Goal: Task Accomplishment & Management: Complete application form

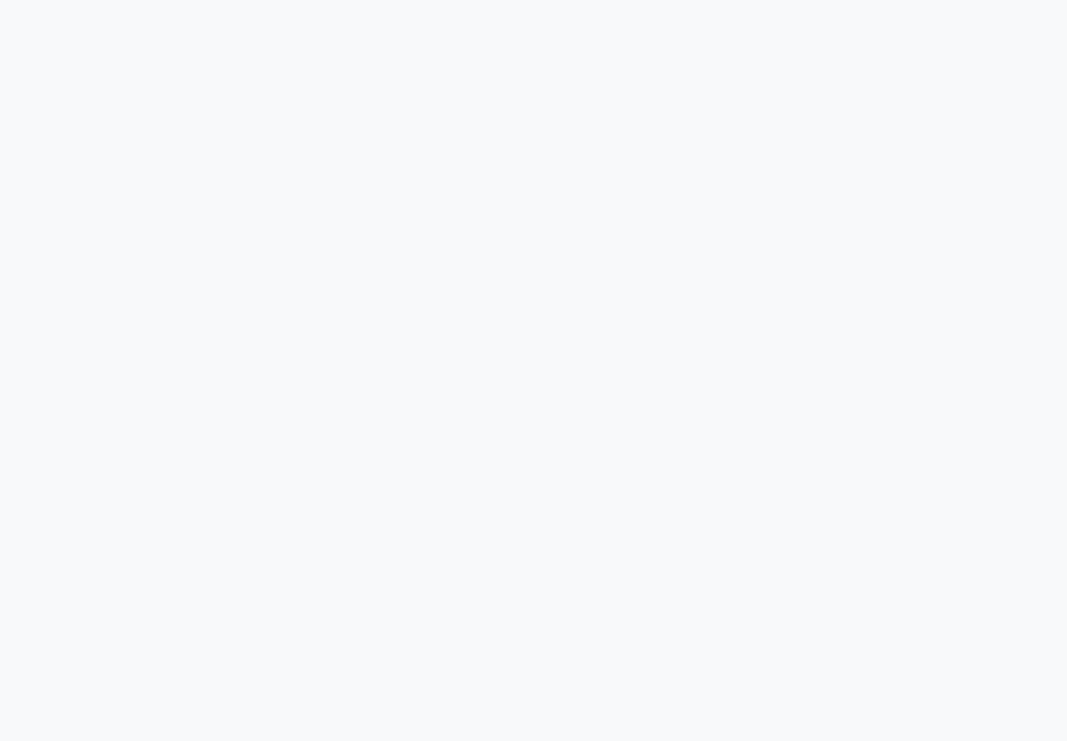
select select "service"
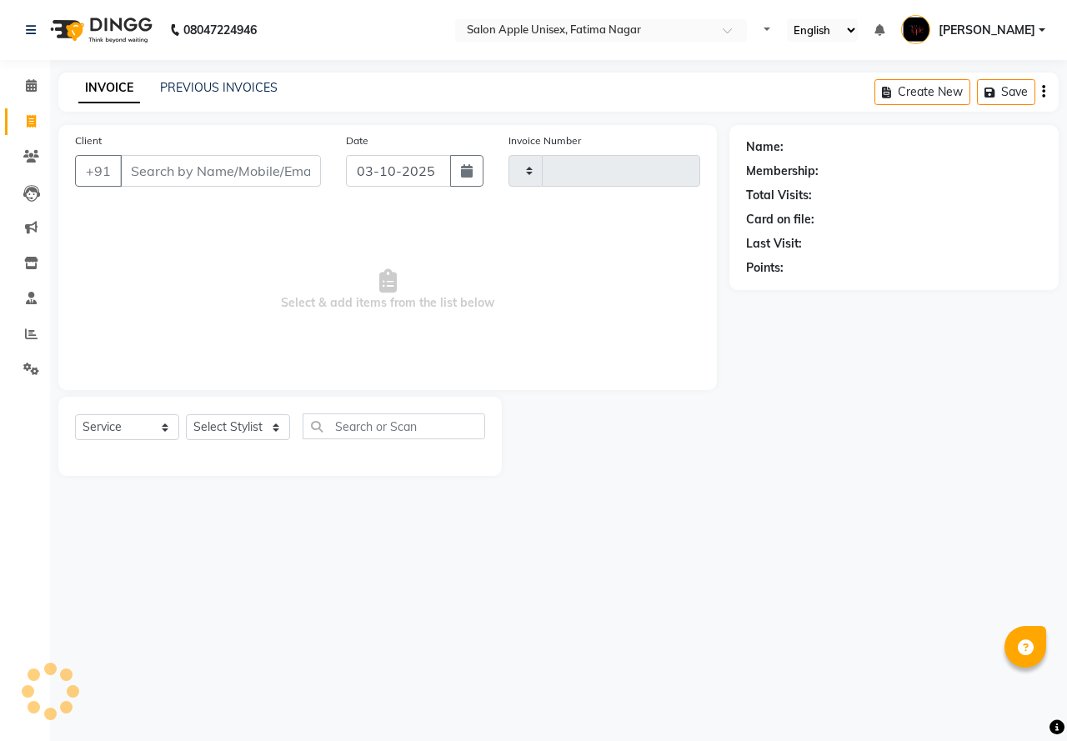
type input "1938"
select select "118"
click at [152, 162] on input "Client" at bounding box center [220, 171] width 201 height 32
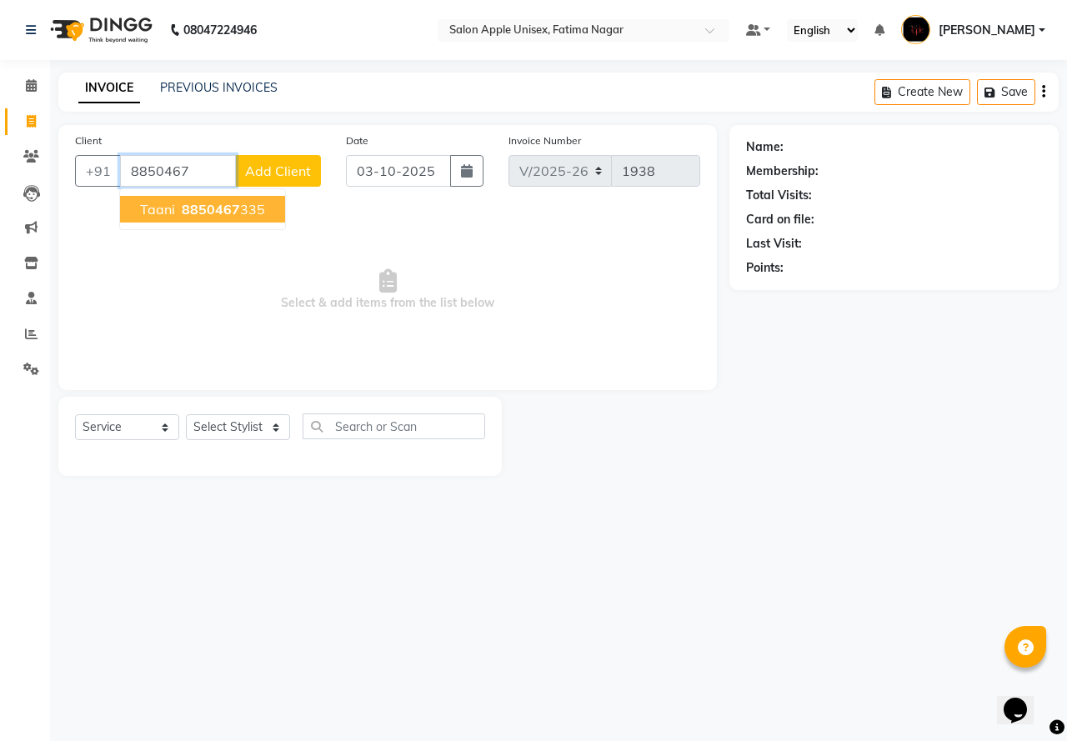
click at [222, 202] on span "8850467" at bounding box center [211, 209] width 58 height 17
type input "8850467335"
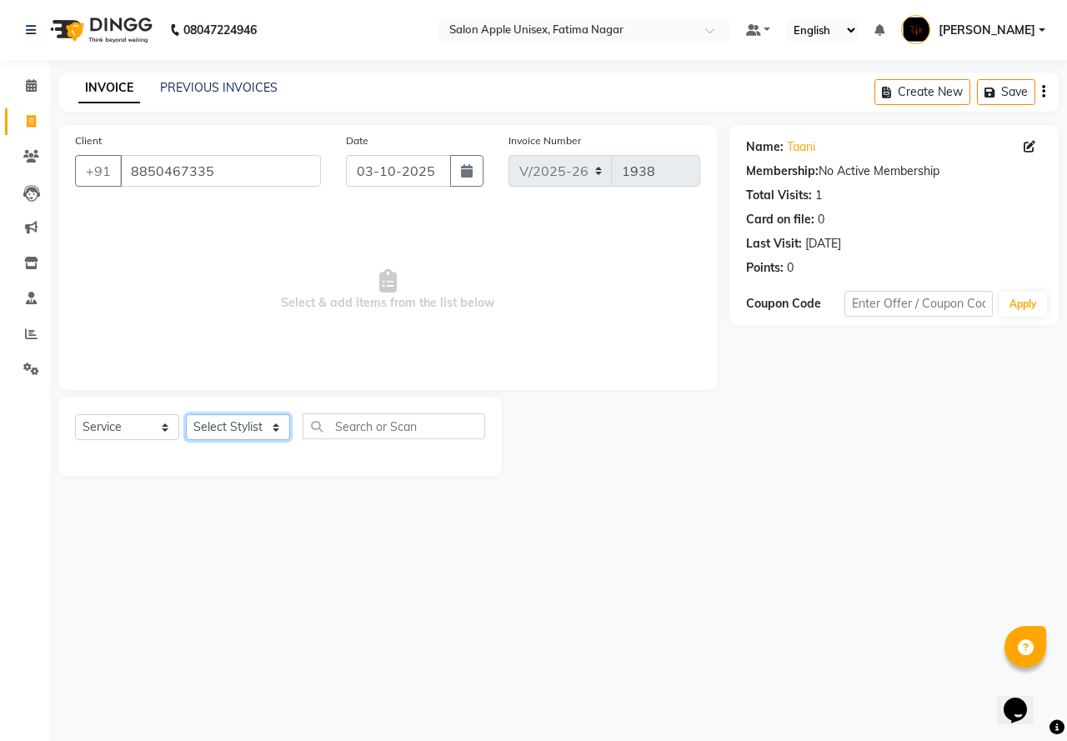
click at [230, 429] on select "Select Stylist [PERSON_NAME] [PERSON_NAME] [PERSON_NAME] [PERSON_NAME] Training…" at bounding box center [238, 427] width 104 height 26
click at [252, 431] on select "Select Stylist [PERSON_NAME] [PERSON_NAME] [PERSON_NAME] [PERSON_NAME] Training…" at bounding box center [238, 427] width 104 height 26
click at [247, 414] on select "Select Stylist [PERSON_NAME] [PERSON_NAME] [PERSON_NAME] [PERSON_NAME] Training…" at bounding box center [238, 427] width 104 height 26
select select "23907"
click at [186, 414] on select "Select Stylist [PERSON_NAME] [PERSON_NAME] [PERSON_NAME] [PERSON_NAME] Training…" at bounding box center [238, 427] width 104 height 26
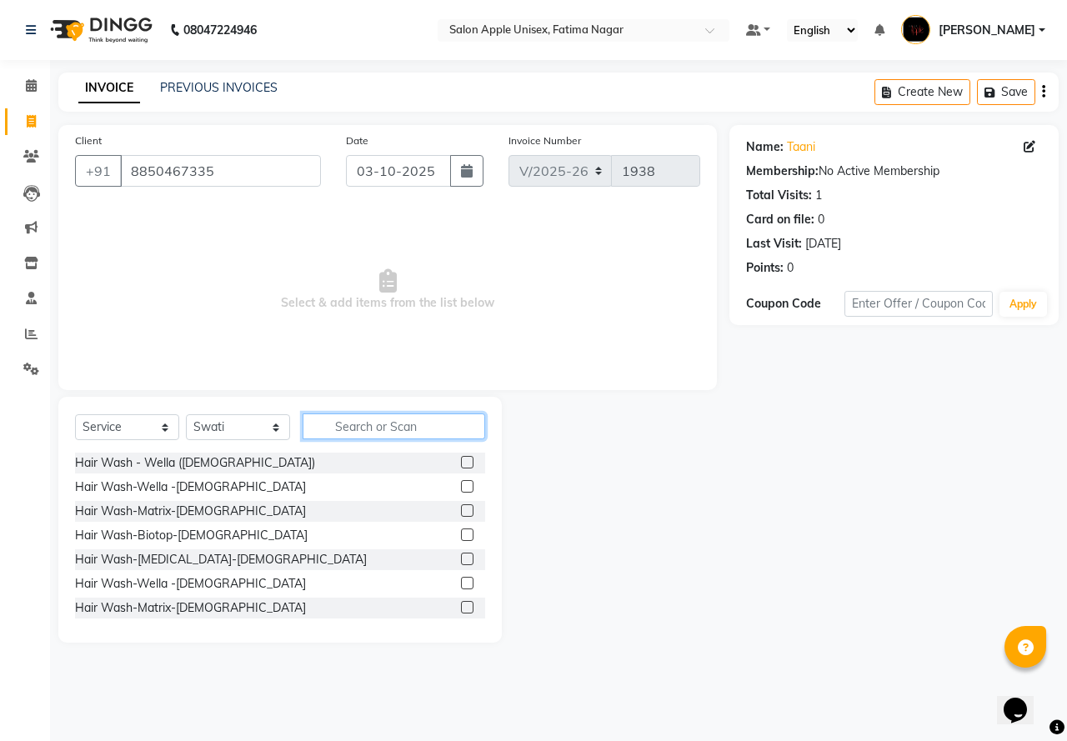
click at [370, 421] on input "text" at bounding box center [393, 426] width 182 height 26
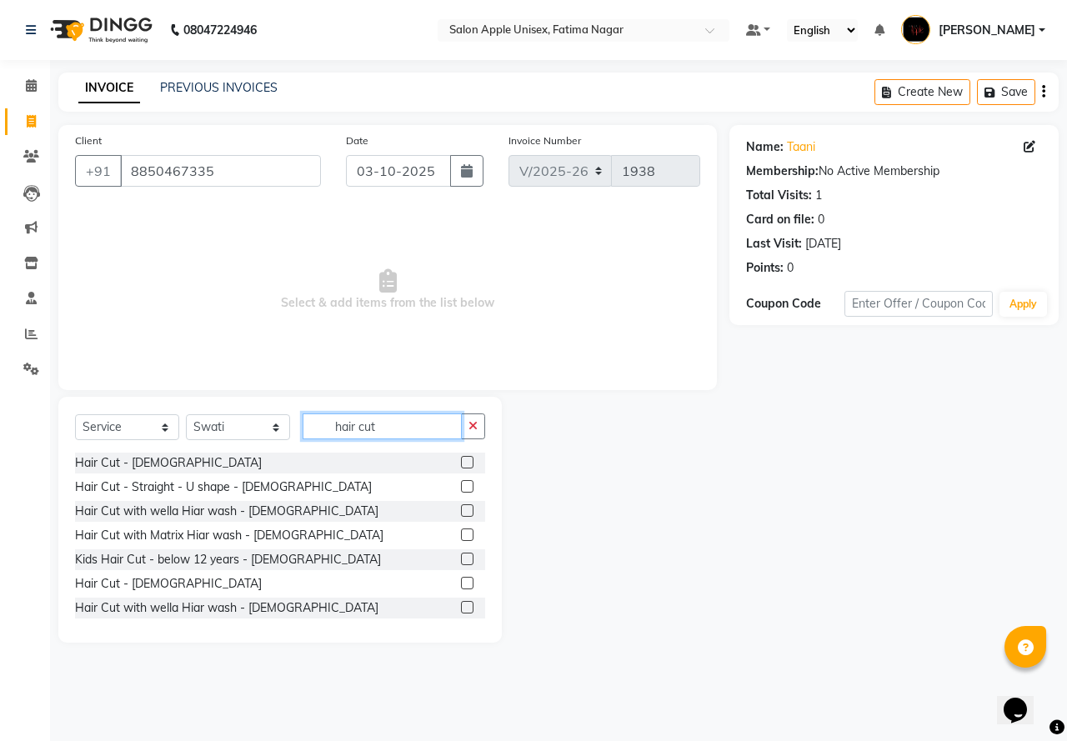
type input "hair cut"
click at [461, 515] on label at bounding box center [467, 510] width 12 height 12
click at [461, 515] on input "checkbox" at bounding box center [466, 511] width 11 height 11
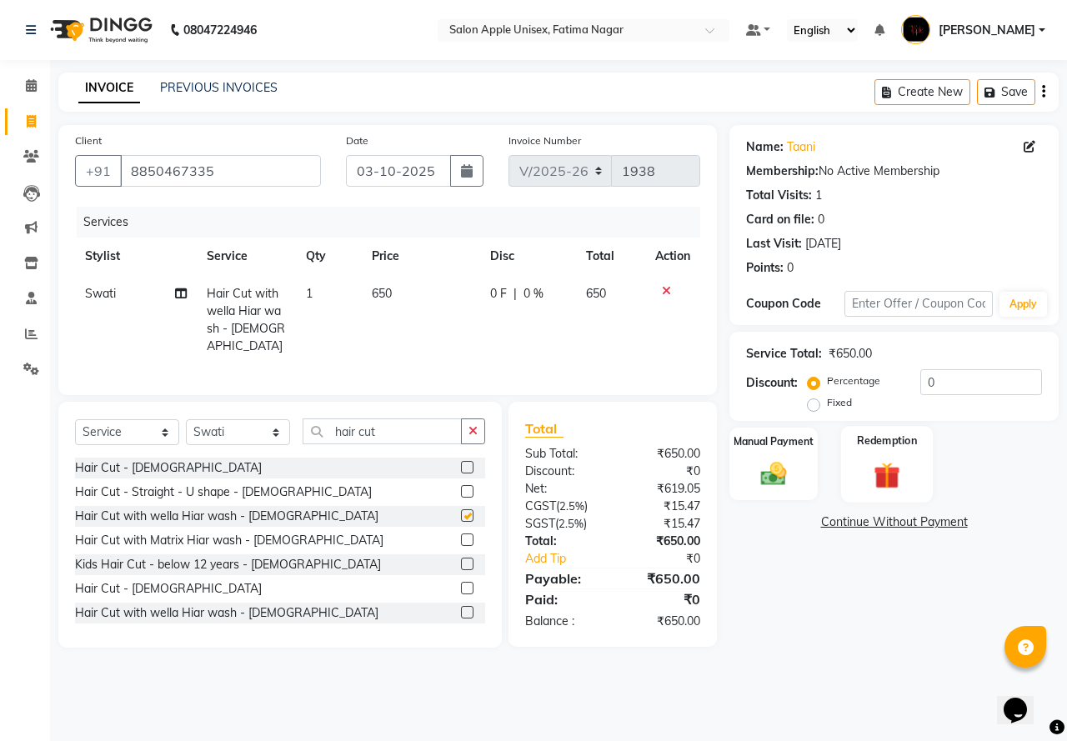
checkbox input "false"
click at [797, 459] on div "Manual Payment" at bounding box center [773, 464] width 92 height 77
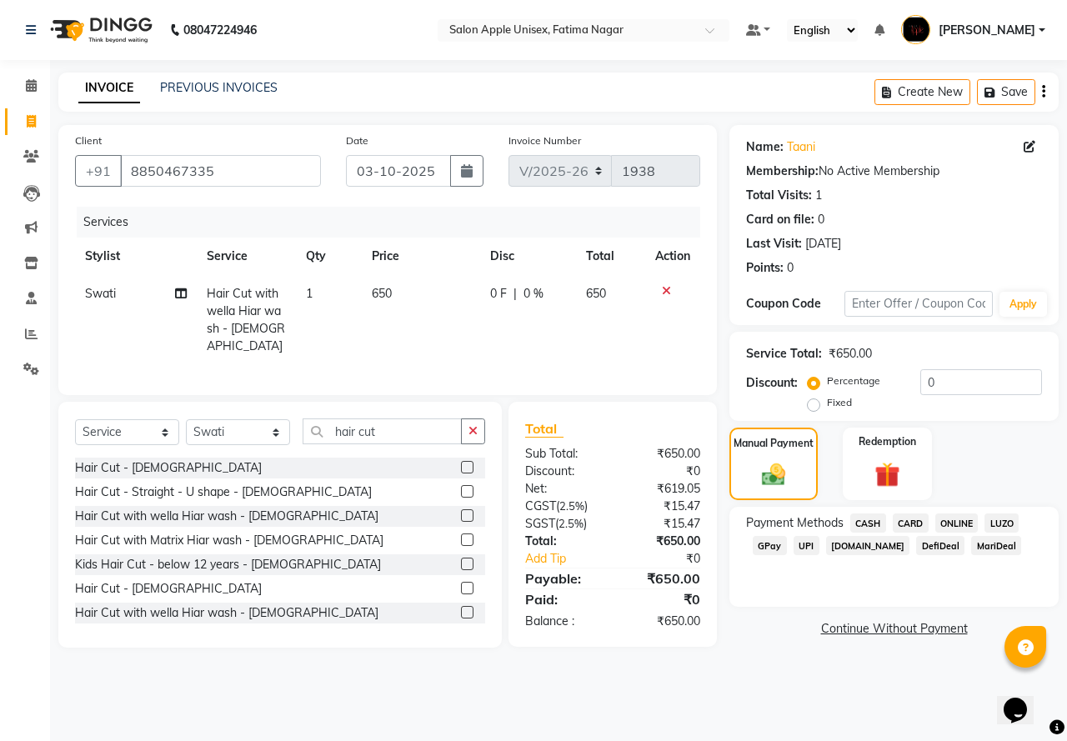
click at [963, 520] on span "ONLINE" at bounding box center [956, 522] width 43 height 19
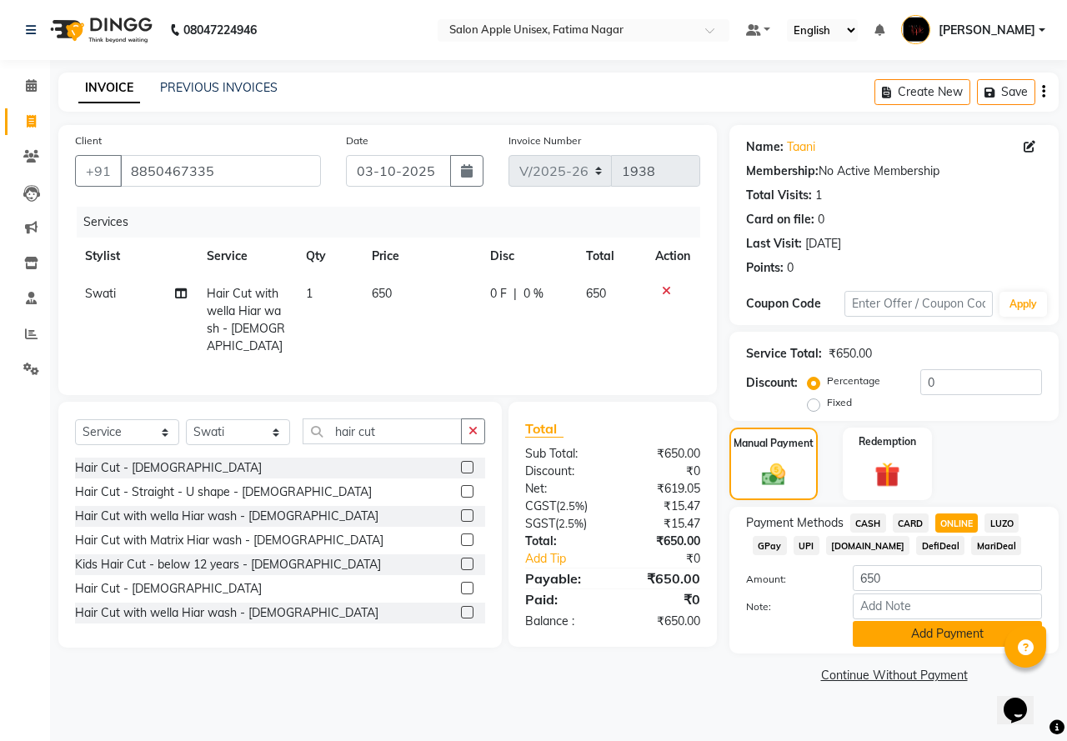
click at [933, 637] on button "Add Payment" at bounding box center [946, 634] width 189 height 26
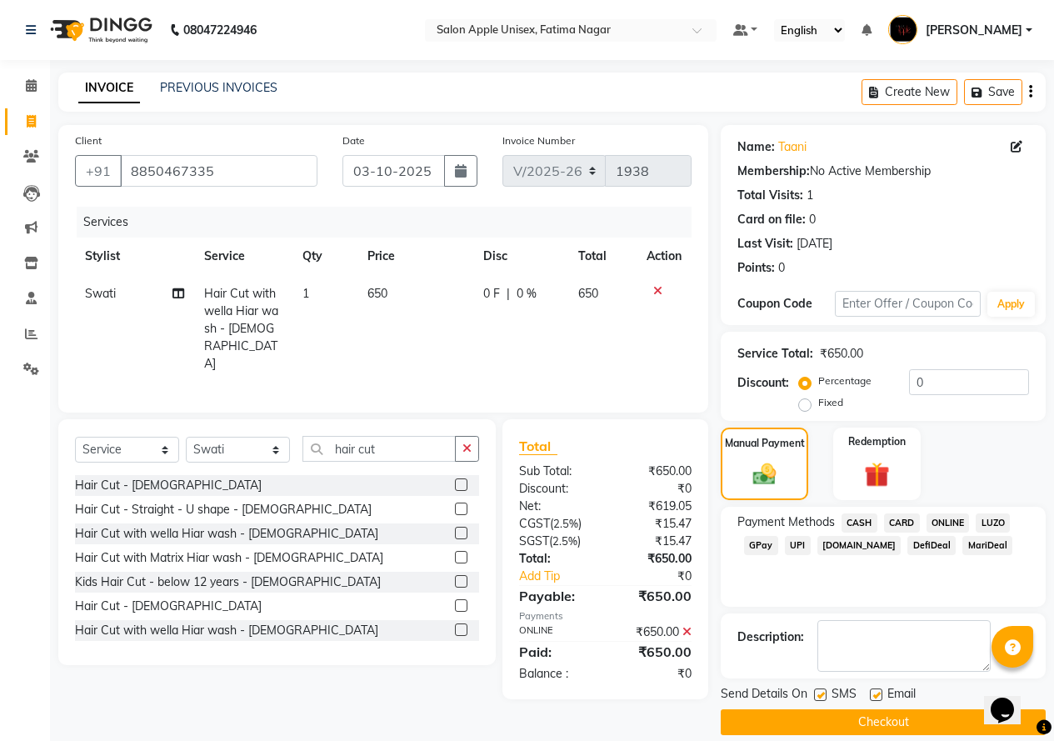
click at [864, 728] on button "Checkout" at bounding box center [883, 722] width 325 height 26
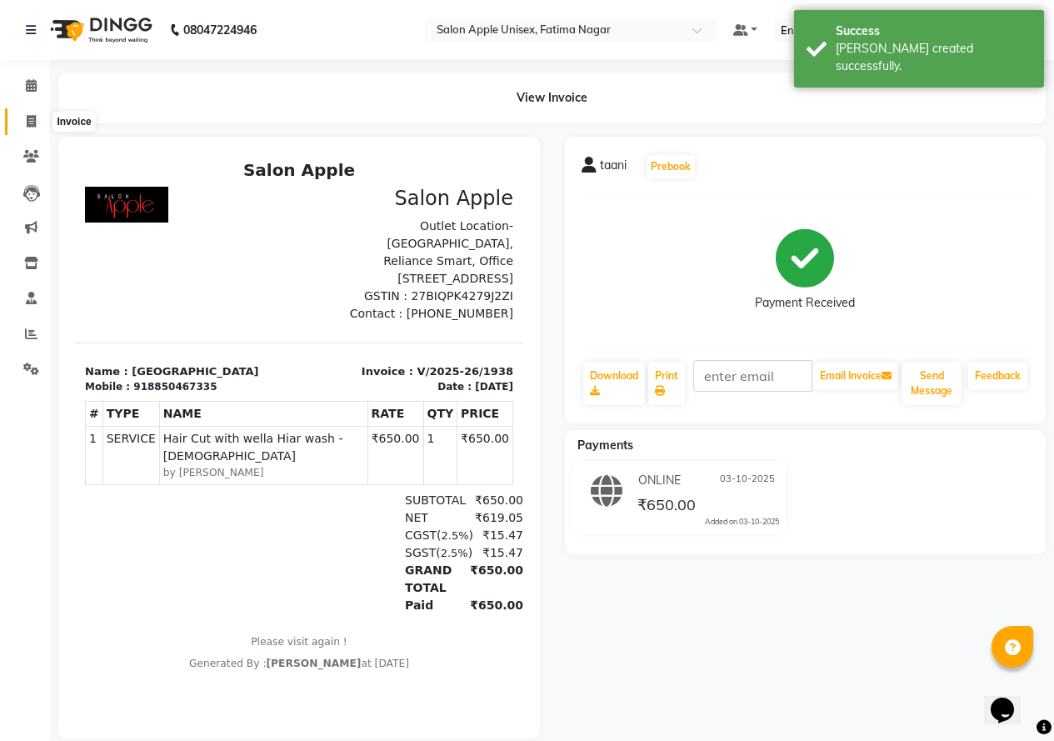
click at [33, 121] on icon at bounding box center [31, 121] width 9 height 12
select select "service"
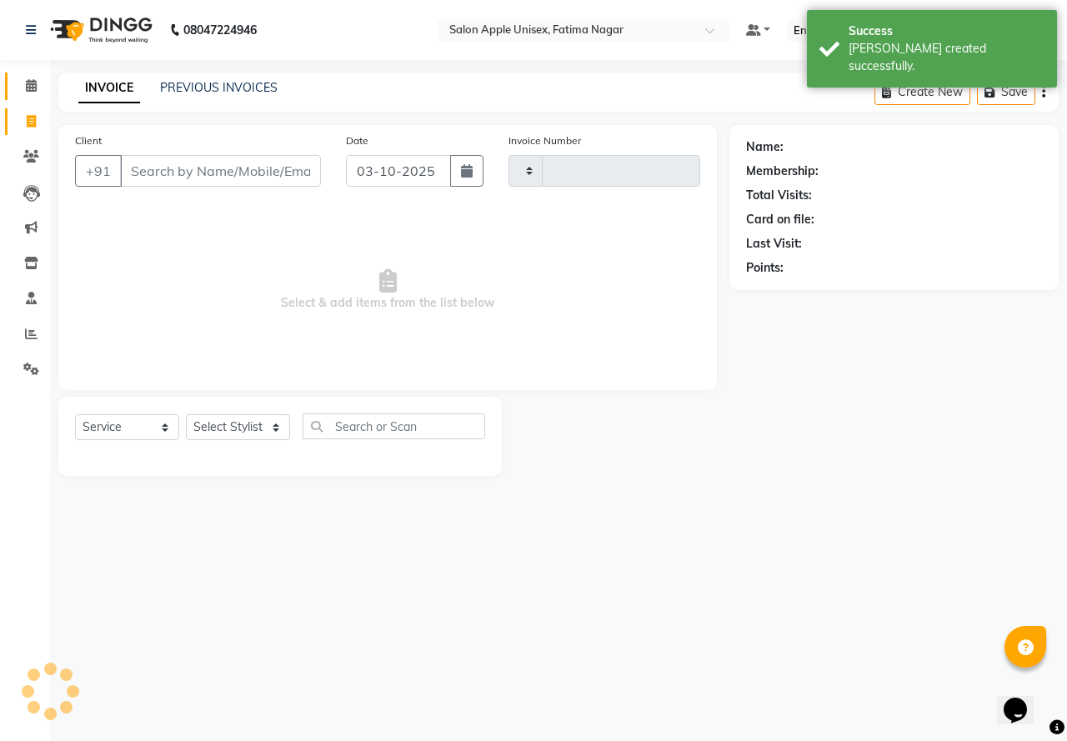
type input "1939"
select select "118"
click at [32, 90] on icon at bounding box center [31, 85] width 11 height 12
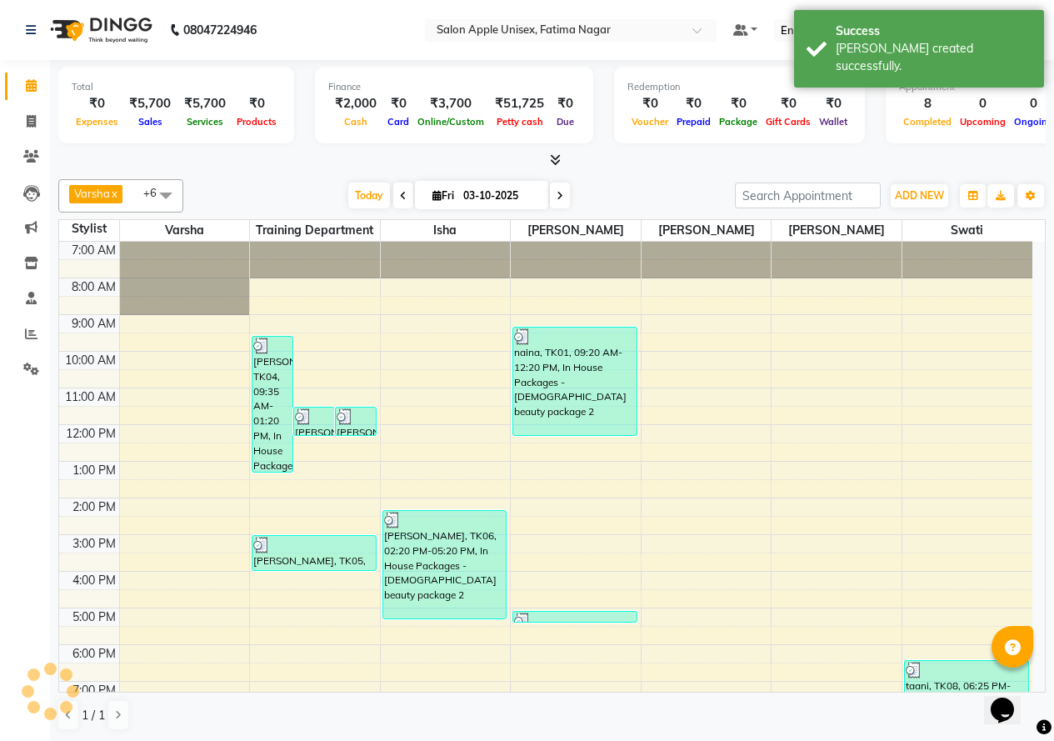
click at [31, 92] on span at bounding box center [31, 86] width 29 height 19
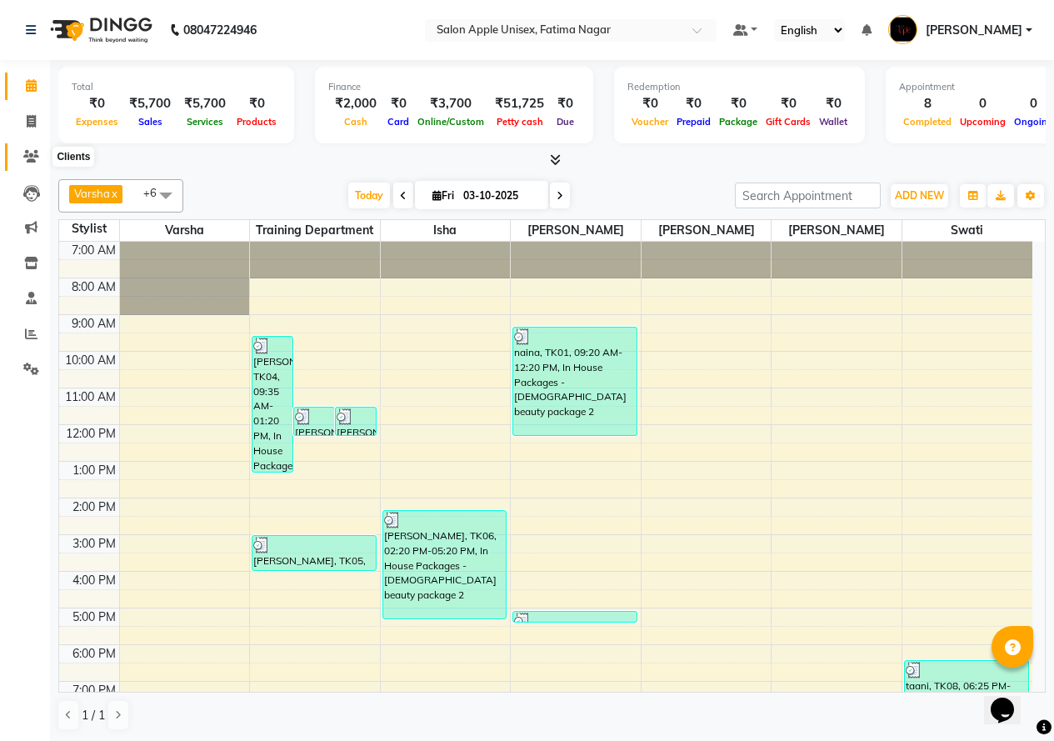
click at [38, 158] on icon at bounding box center [31, 156] width 16 height 12
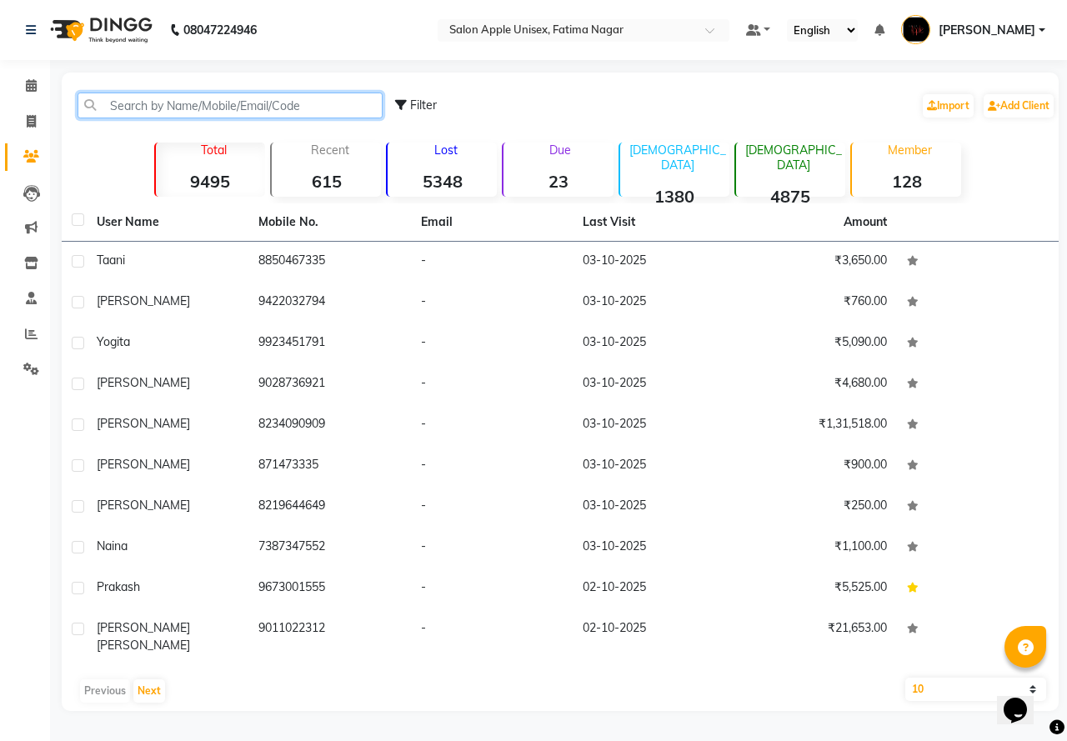
click at [134, 107] on input "text" at bounding box center [229, 105] width 305 height 26
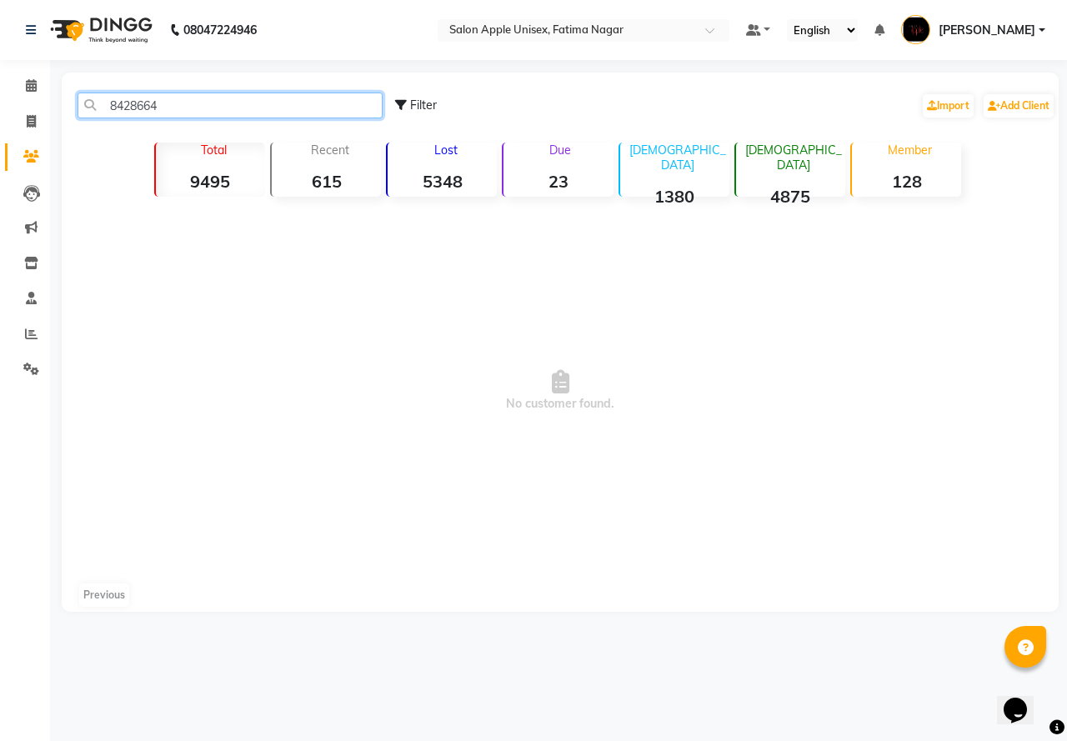
type input "8428664"
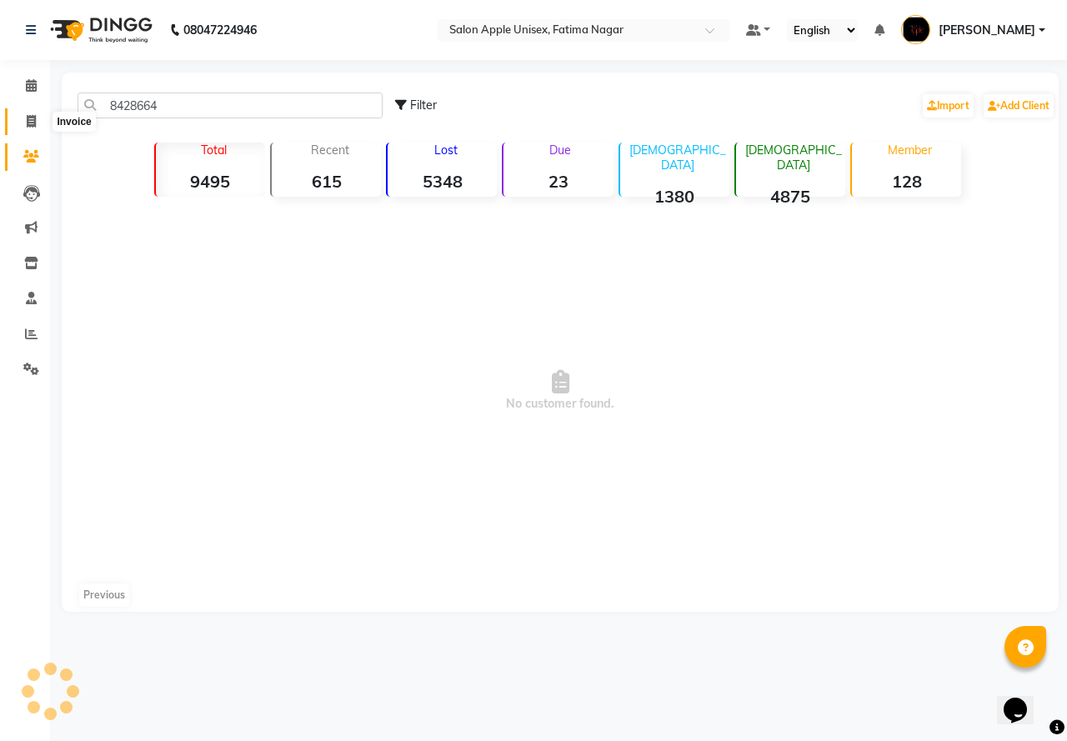
click at [29, 122] on icon at bounding box center [31, 121] width 9 height 12
select select "service"
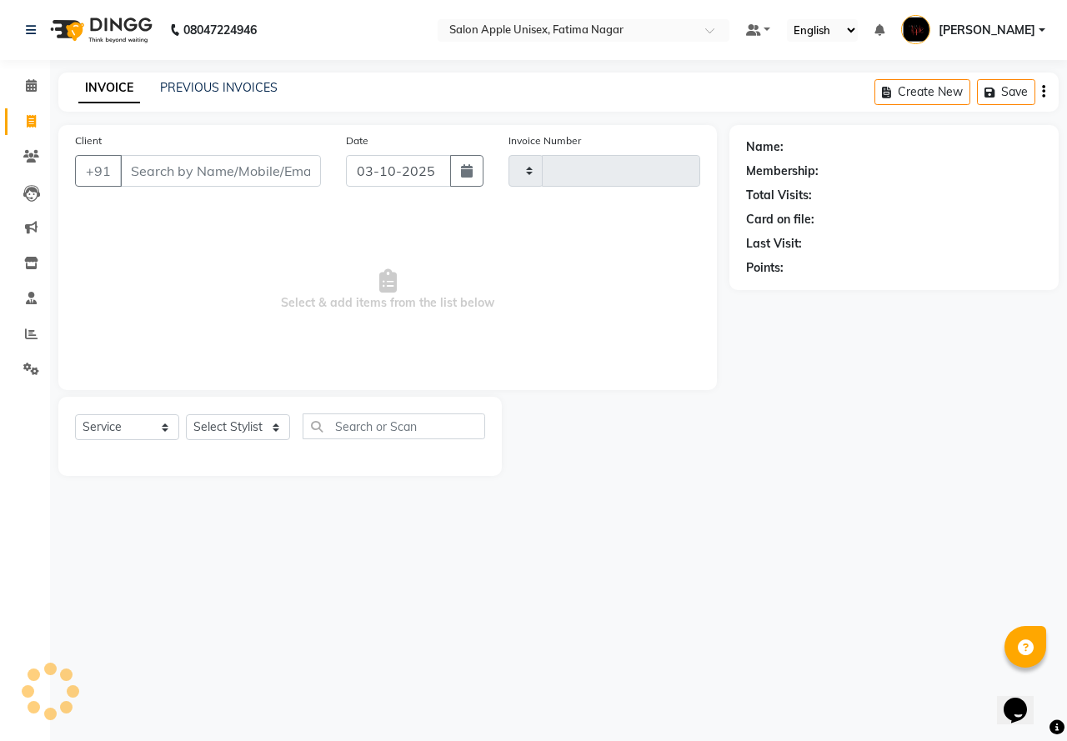
type input "1939"
select select "118"
click at [151, 164] on input "Client" at bounding box center [220, 171] width 201 height 32
type input "8428664261"
click at [270, 166] on span "Add Client" at bounding box center [278, 170] width 66 height 17
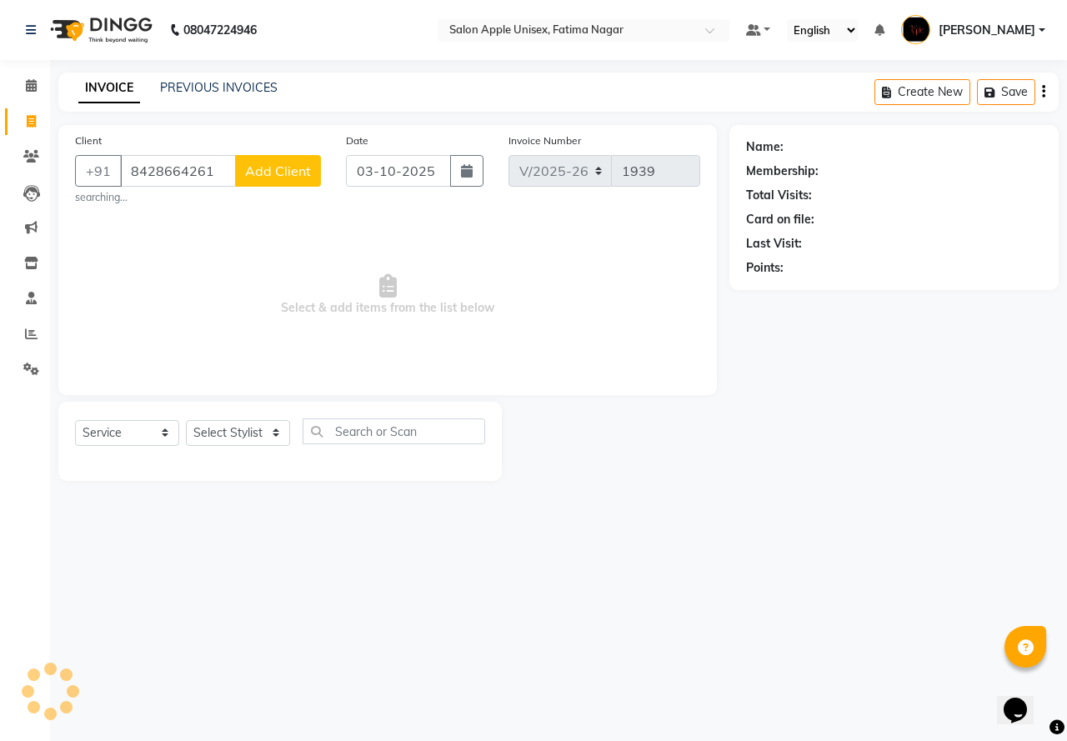
select select "22"
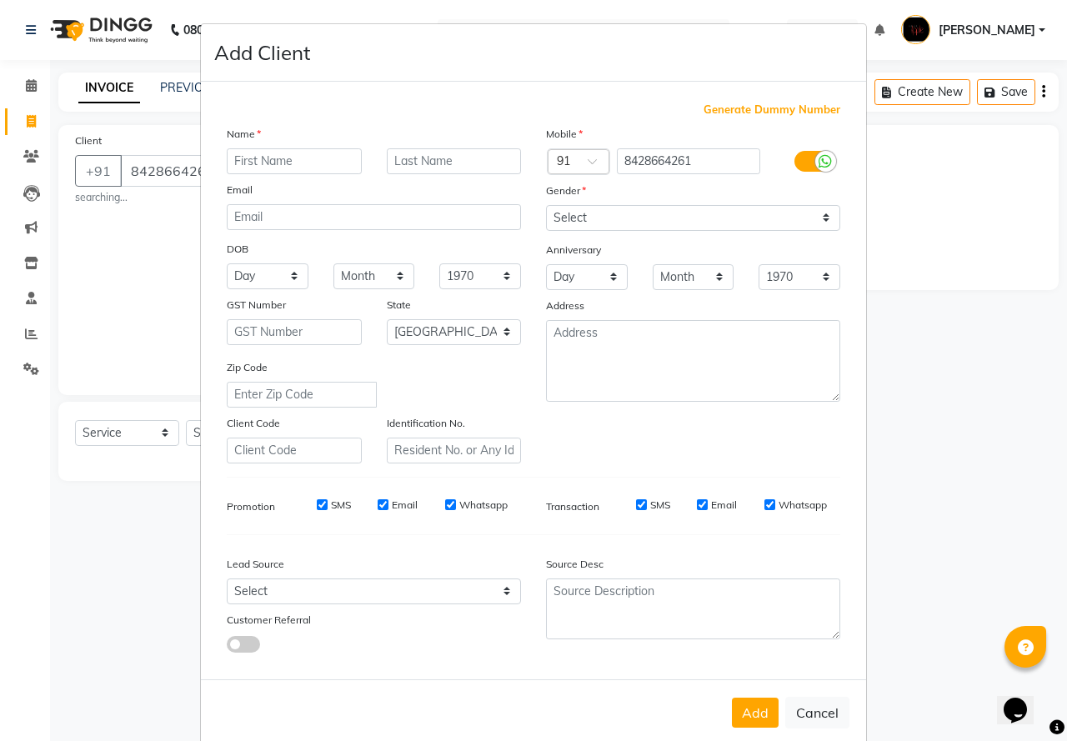
click at [238, 154] on input "text" at bounding box center [294, 161] width 135 height 26
type input "raju"
click at [582, 216] on select "Select [DEMOGRAPHIC_DATA] [DEMOGRAPHIC_DATA] Other Prefer Not To Say" at bounding box center [693, 218] width 294 height 26
select select "[DEMOGRAPHIC_DATA]"
click at [546, 205] on select "Select [DEMOGRAPHIC_DATA] [DEMOGRAPHIC_DATA] Other Prefer Not To Say" at bounding box center [693, 218] width 294 height 26
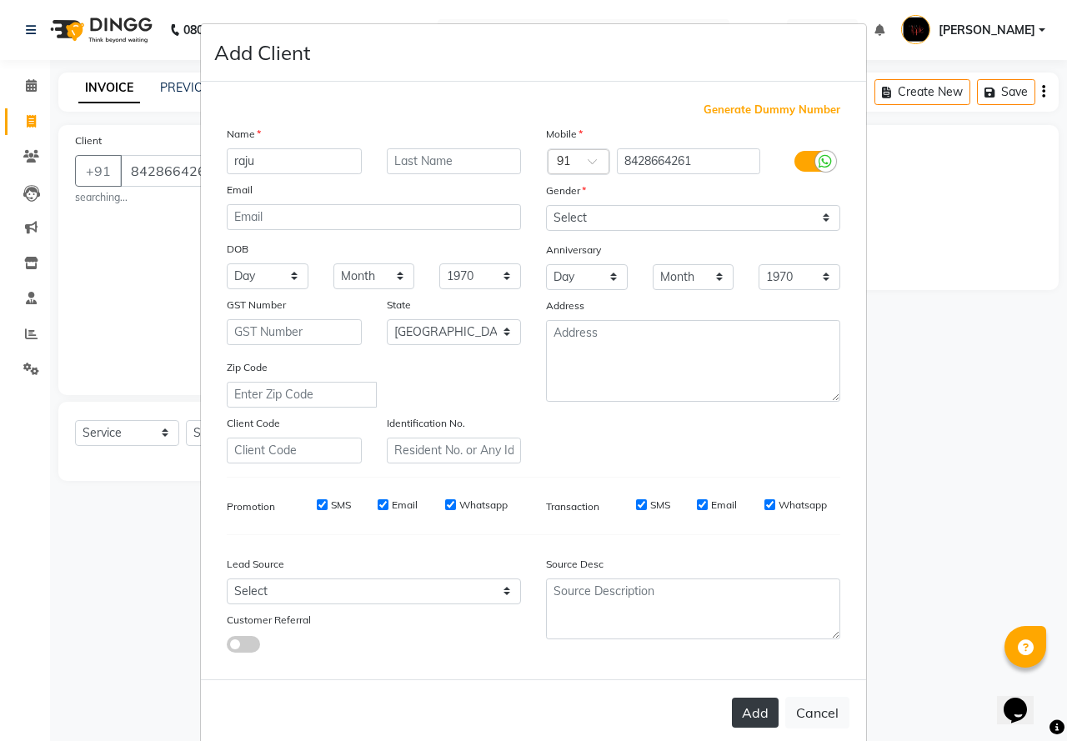
click at [742, 720] on button "Add" at bounding box center [755, 712] width 47 height 30
select select
select select "null"
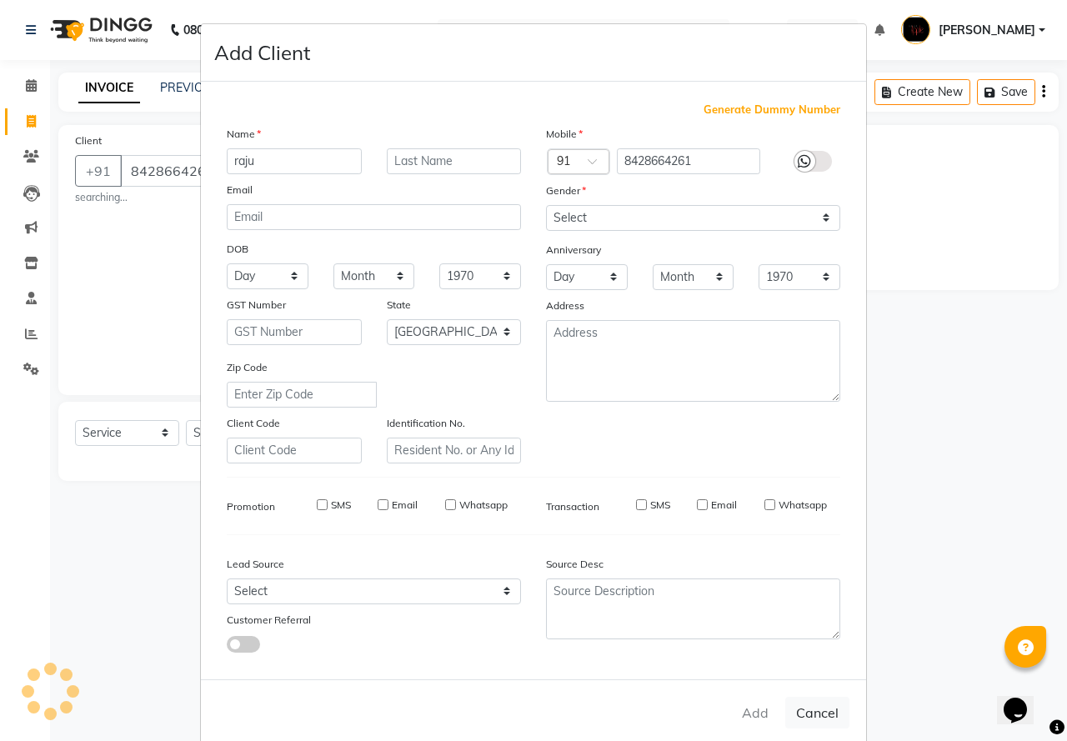
select select
checkbox input "false"
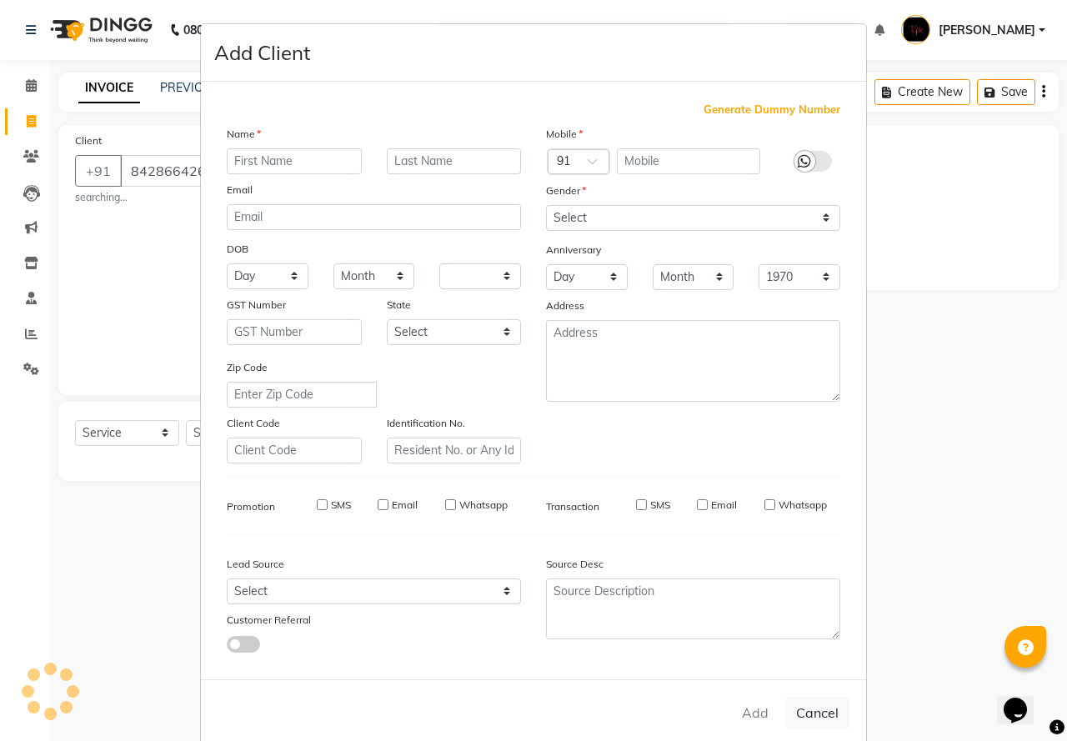
checkbox input "false"
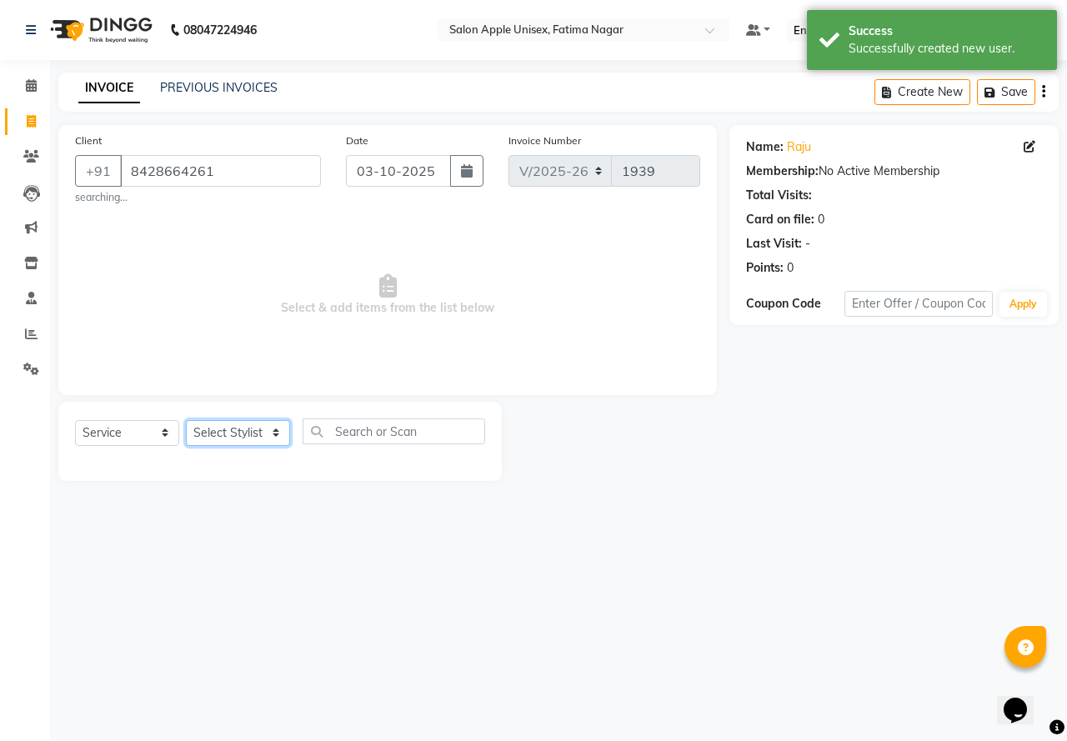
click at [249, 445] on select "Select Stylist [PERSON_NAME] [PERSON_NAME] [PERSON_NAME] [PERSON_NAME] Training…" at bounding box center [238, 433] width 104 height 26
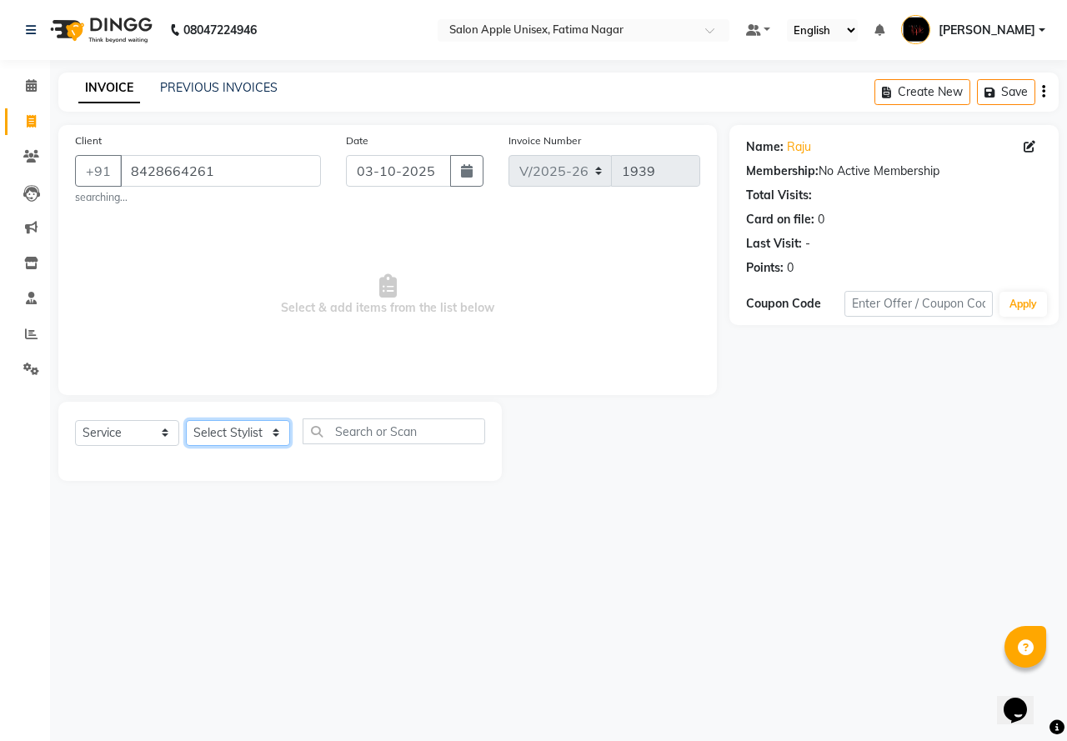
click at [230, 420] on select "Select Stylist [PERSON_NAME] [PERSON_NAME] [PERSON_NAME] [PERSON_NAME] Training…" at bounding box center [238, 433] width 104 height 26
select select "11051"
click at [186, 420] on select "Select Stylist [PERSON_NAME] [PERSON_NAME] [PERSON_NAME] [PERSON_NAME] Training…" at bounding box center [238, 433] width 104 height 26
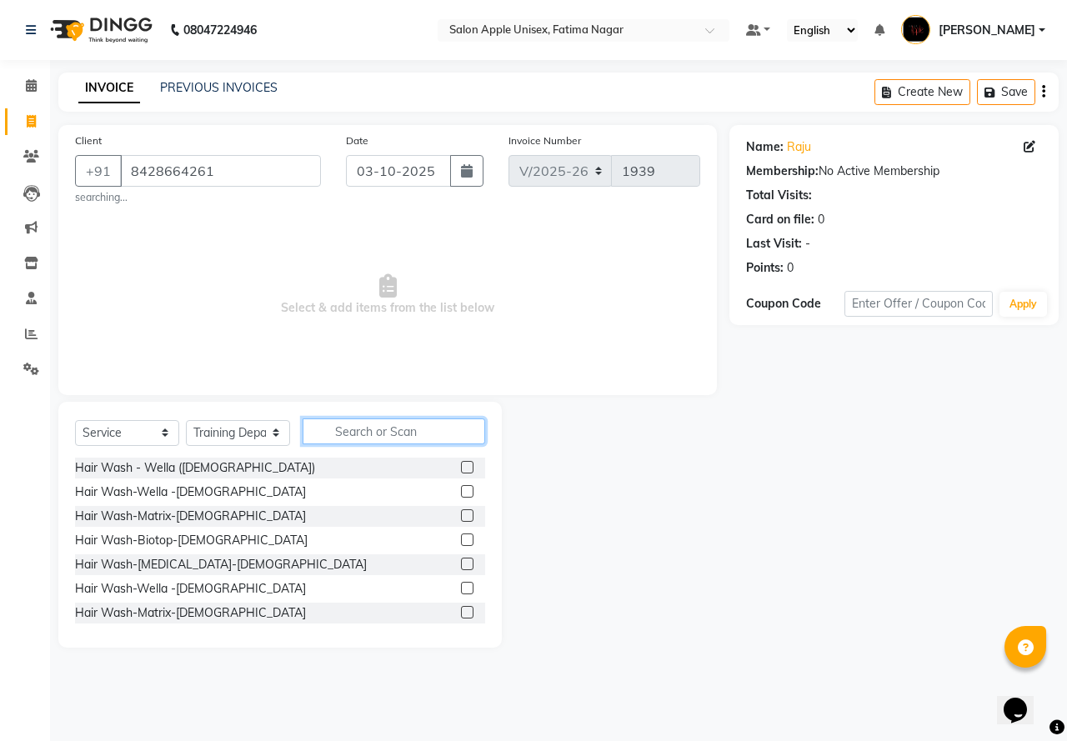
click at [345, 427] on input "text" at bounding box center [393, 431] width 182 height 26
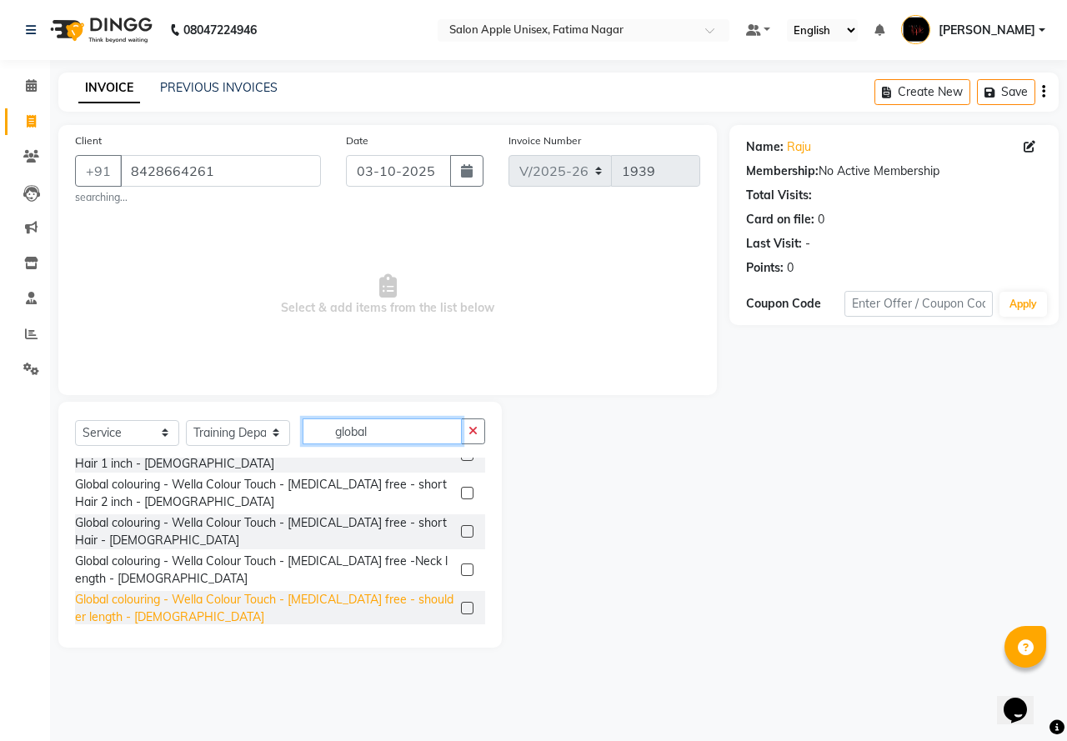
scroll to position [917, 0]
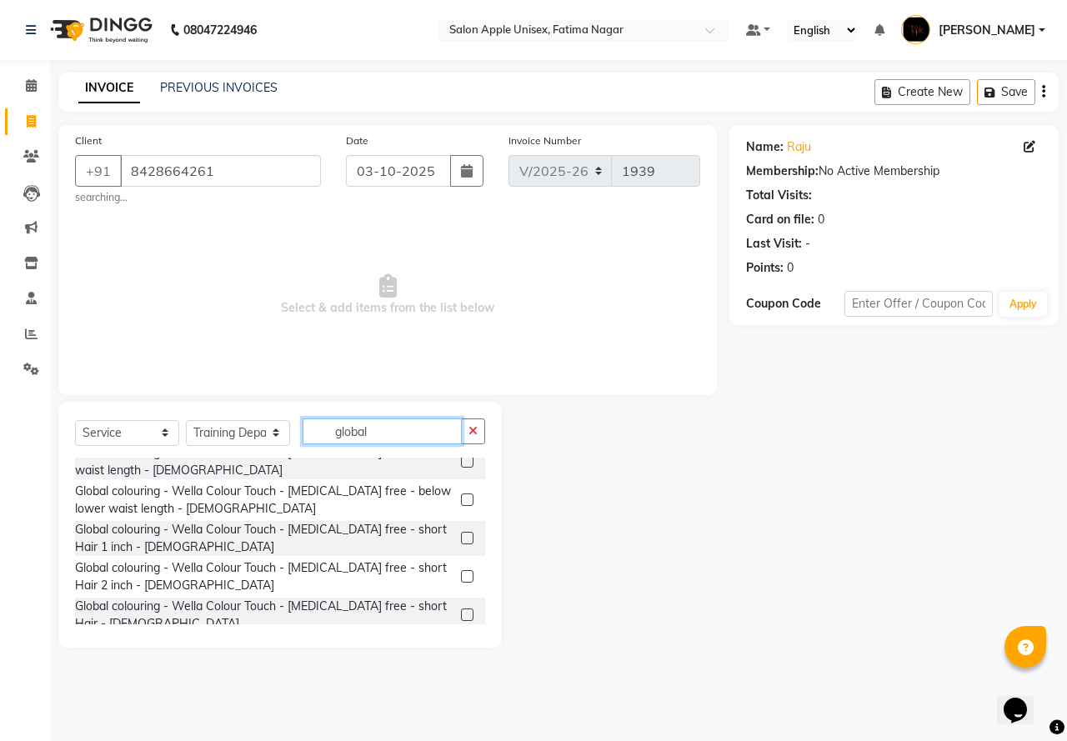
type input "global"
click at [462, 605] on div at bounding box center [473, 615] width 24 height 21
click at [461, 608] on label at bounding box center [467, 614] width 12 height 12
click at [461, 610] on input "checkbox" at bounding box center [466, 615] width 11 height 11
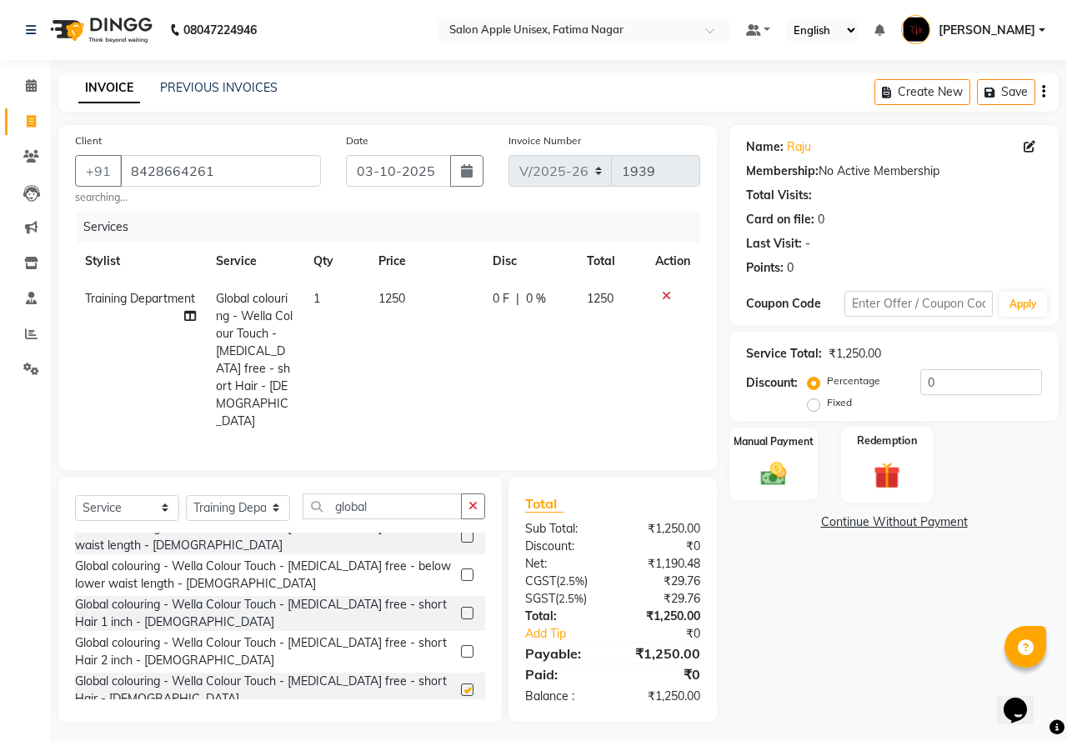
checkbox input "false"
click at [372, 493] on input "global" at bounding box center [381, 506] width 159 height 26
type input "g"
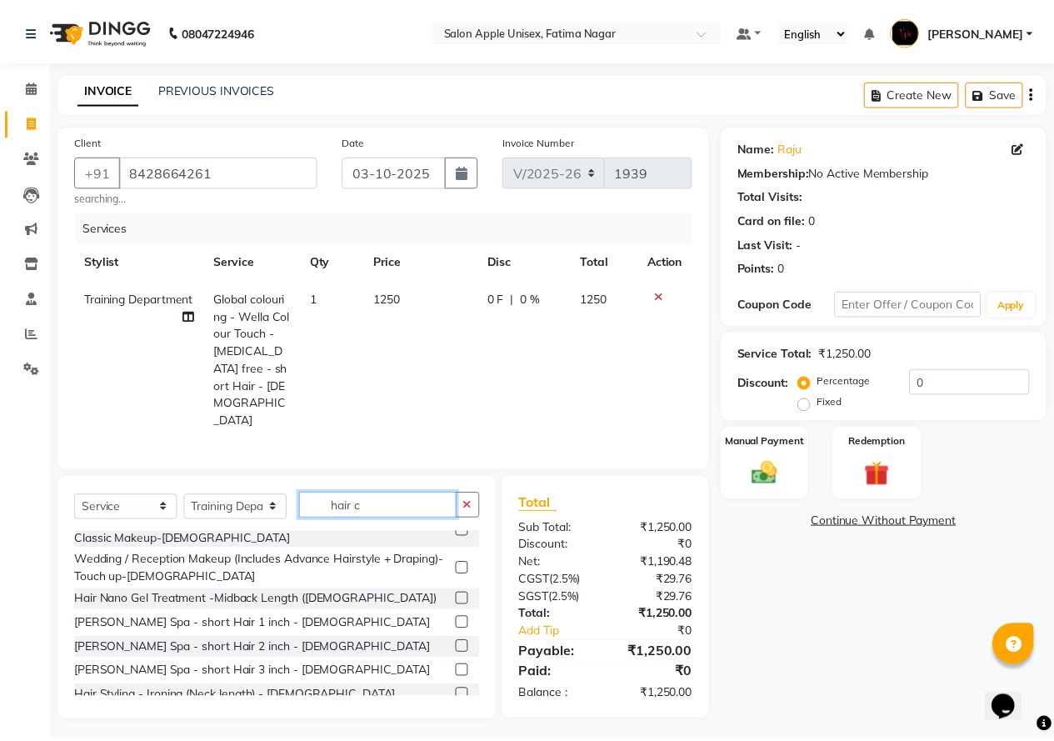
scroll to position [0, 0]
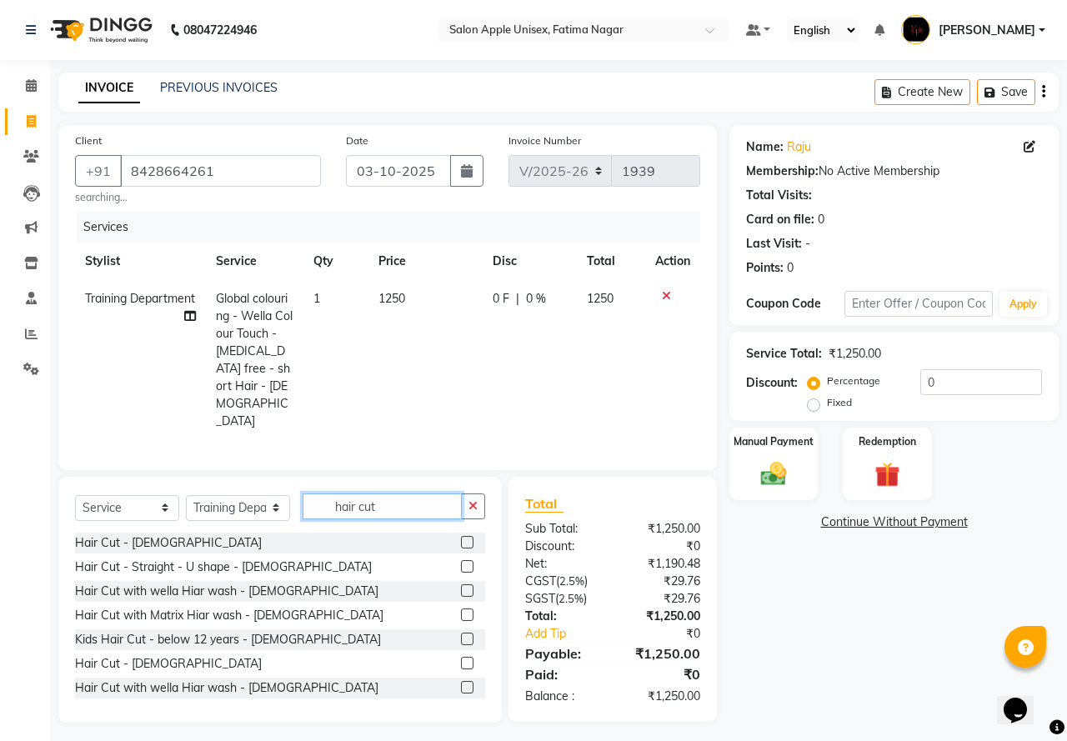
type input "hair cut"
click at [461, 536] on label at bounding box center [467, 542] width 12 height 12
click at [461, 537] on input "checkbox" at bounding box center [466, 542] width 11 height 11
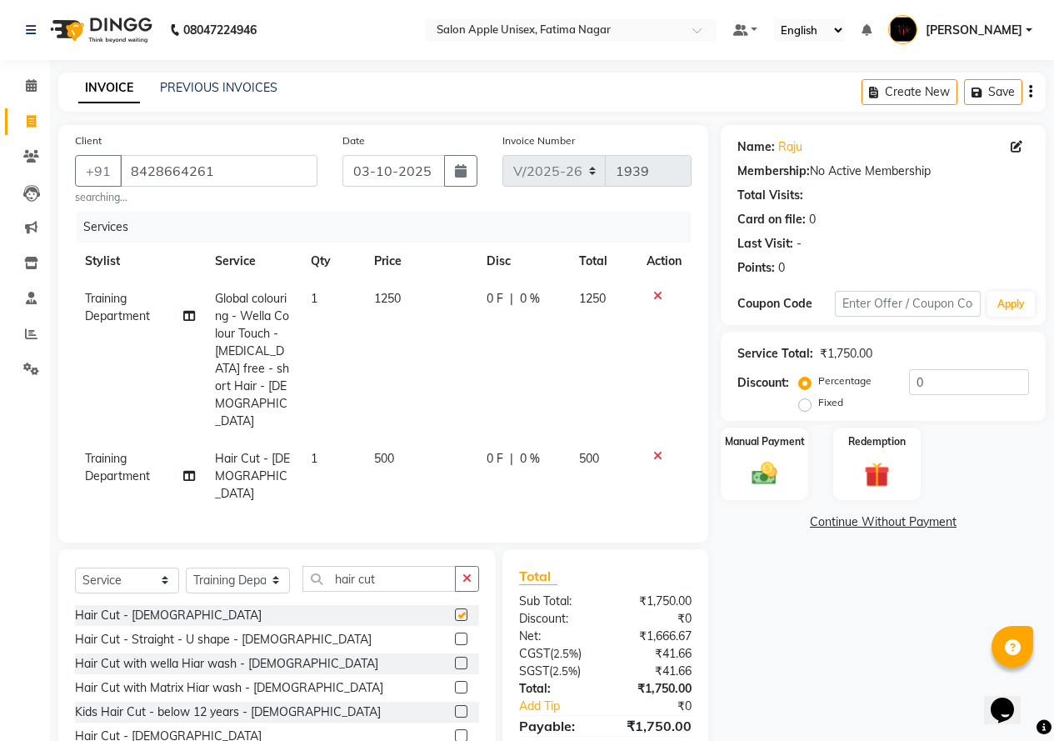
checkbox input "false"
click at [653, 450] on icon at bounding box center [657, 456] width 9 height 12
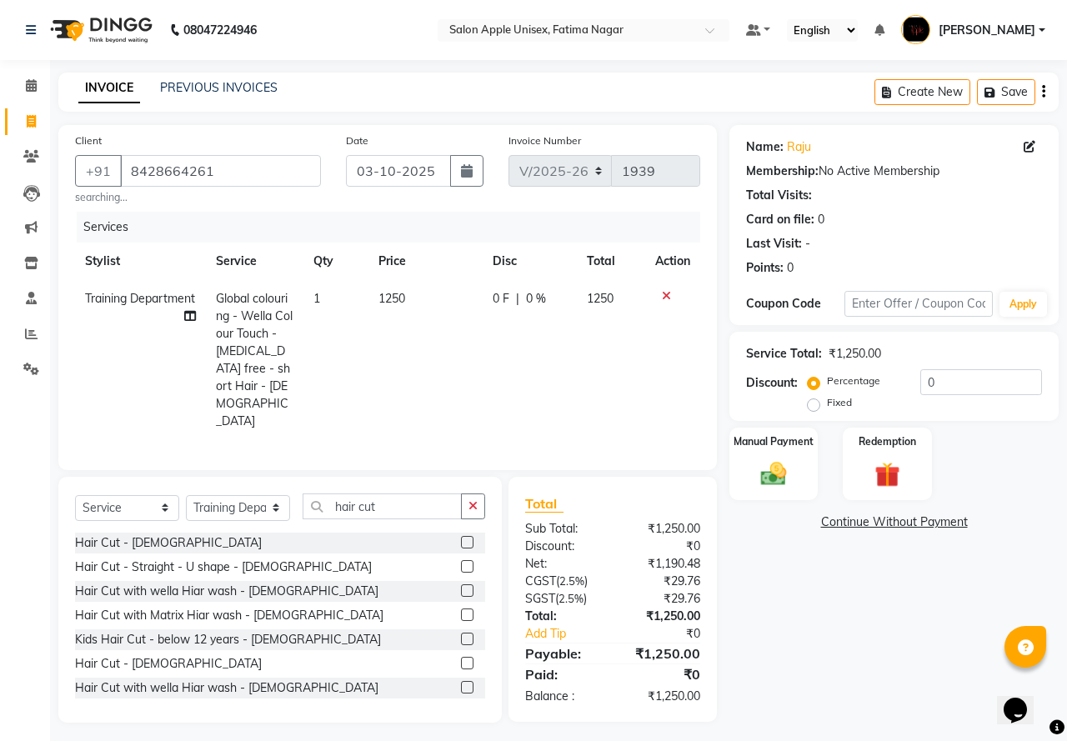
click at [461, 657] on label at bounding box center [467, 663] width 12 height 12
click at [461, 658] on input "checkbox" at bounding box center [466, 663] width 11 height 11
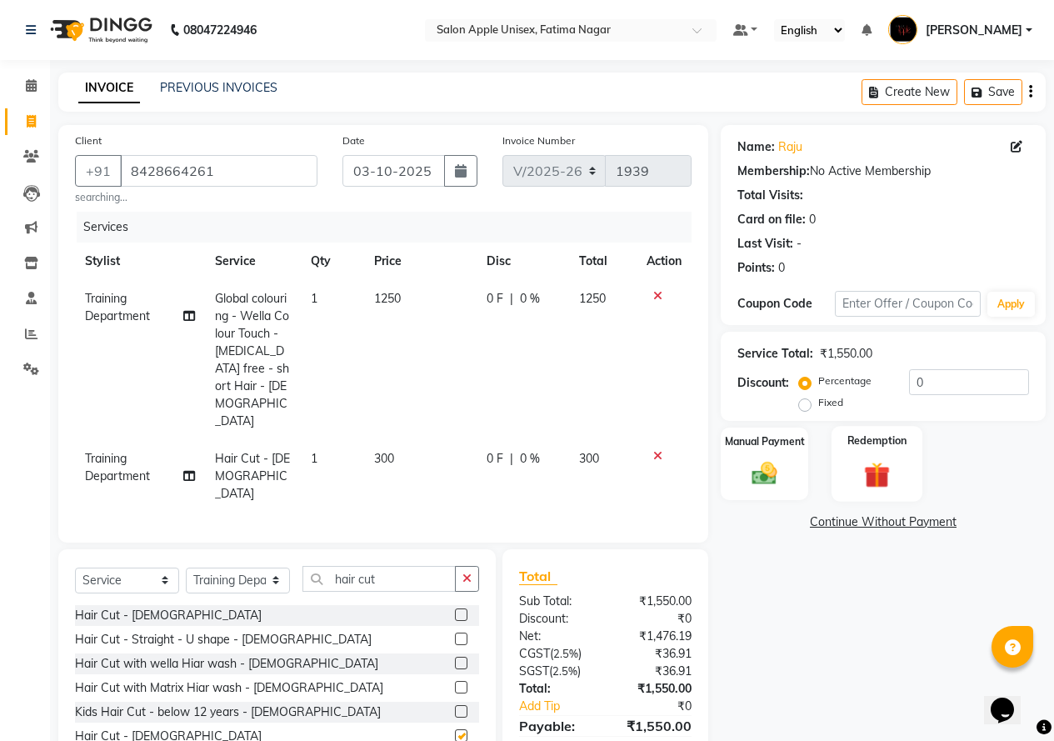
checkbox input "false"
click at [777, 472] on img at bounding box center [764, 473] width 42 height 30
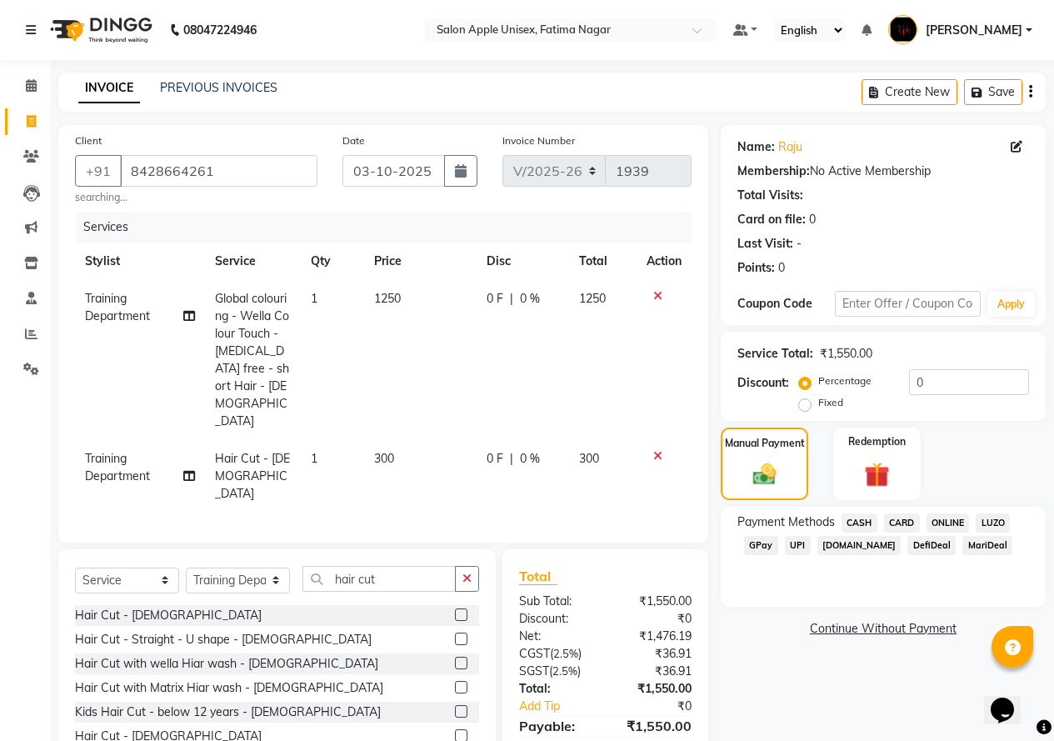
click at [949, 521] on span "ONLINE" at bounding box center [948, 522] width 43 height 19
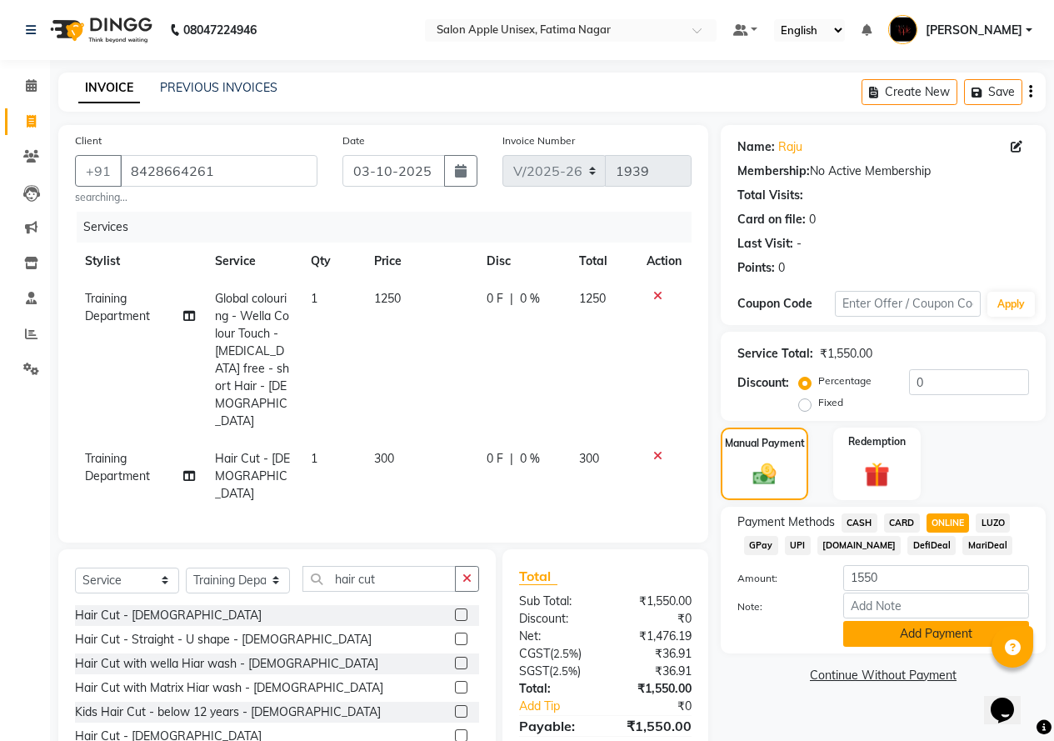
click at [899, 634] on button "Add Payment" at bounding box center [936, 634] width 186 height 26
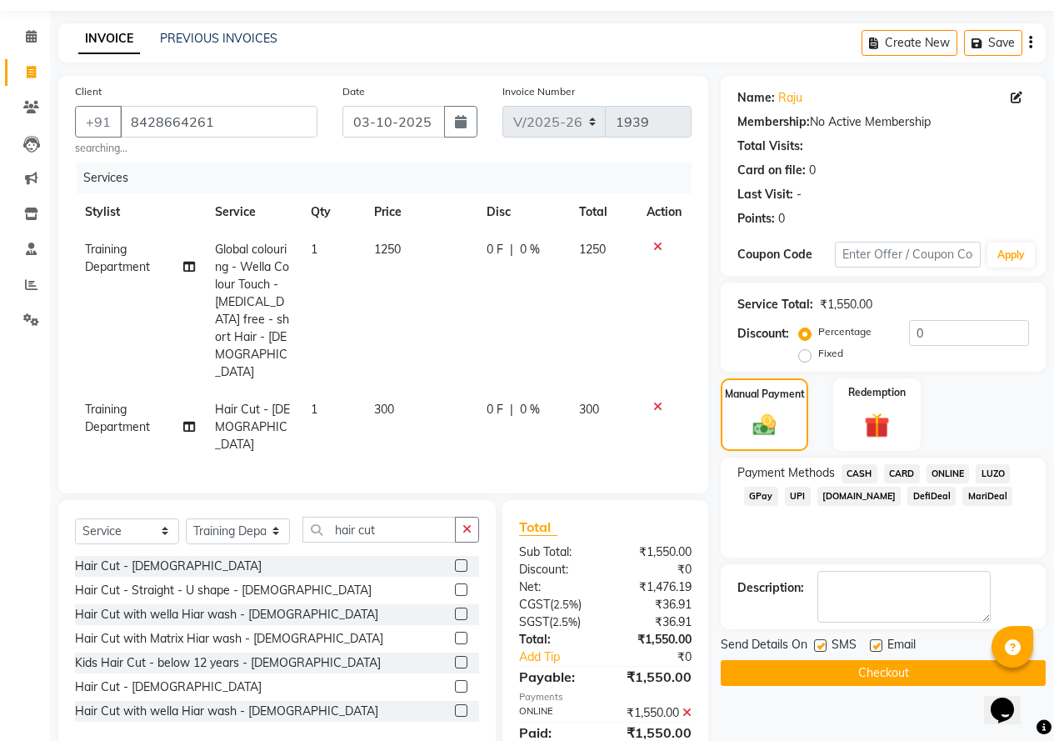
scroll to position [73, 0]
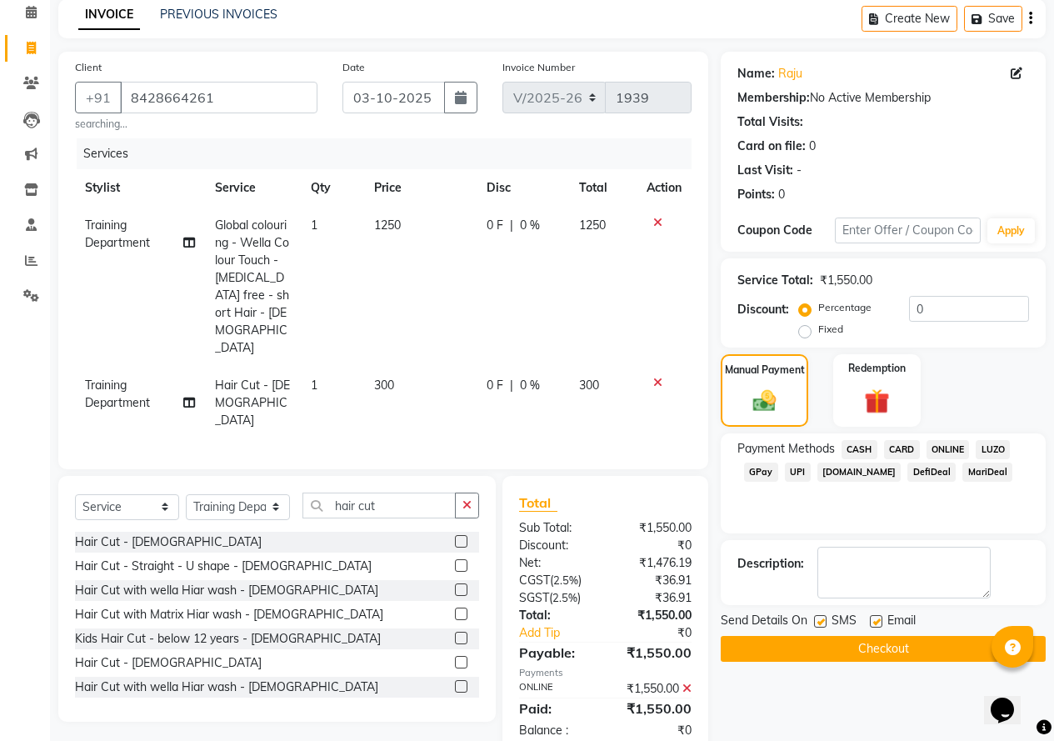
click at [865, 649] on button "Checkout" at bounding box center [883, 649] width 325 height 26
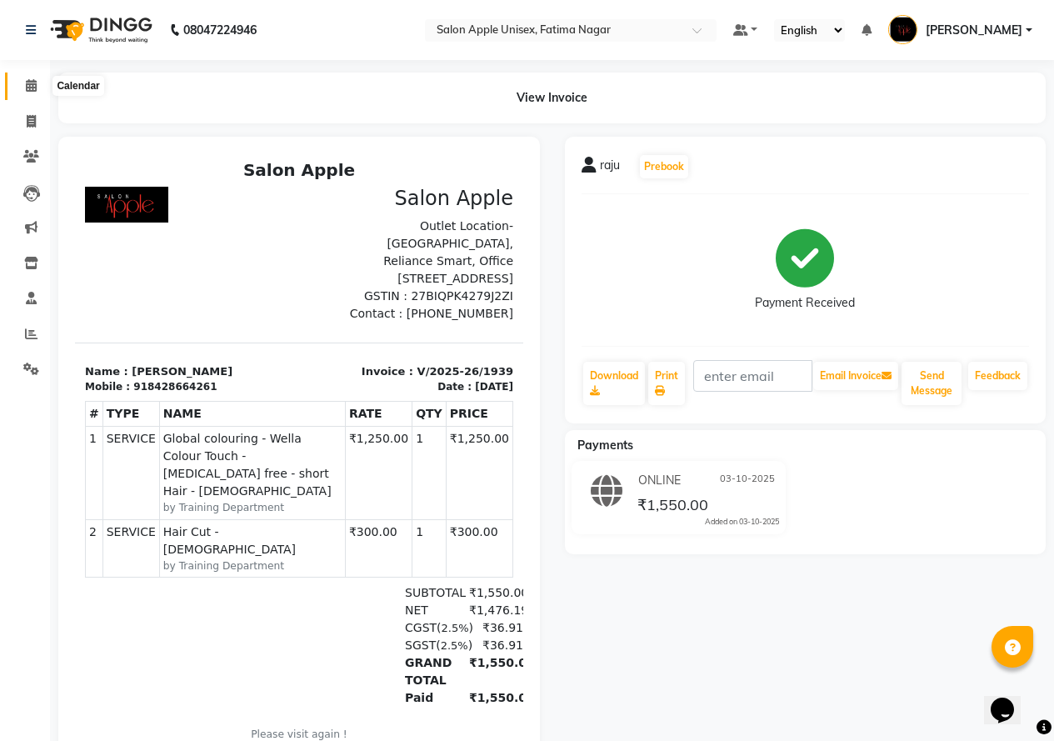
click at [29, 89] on icon at bounding box center [31, 85] width 11 height 12
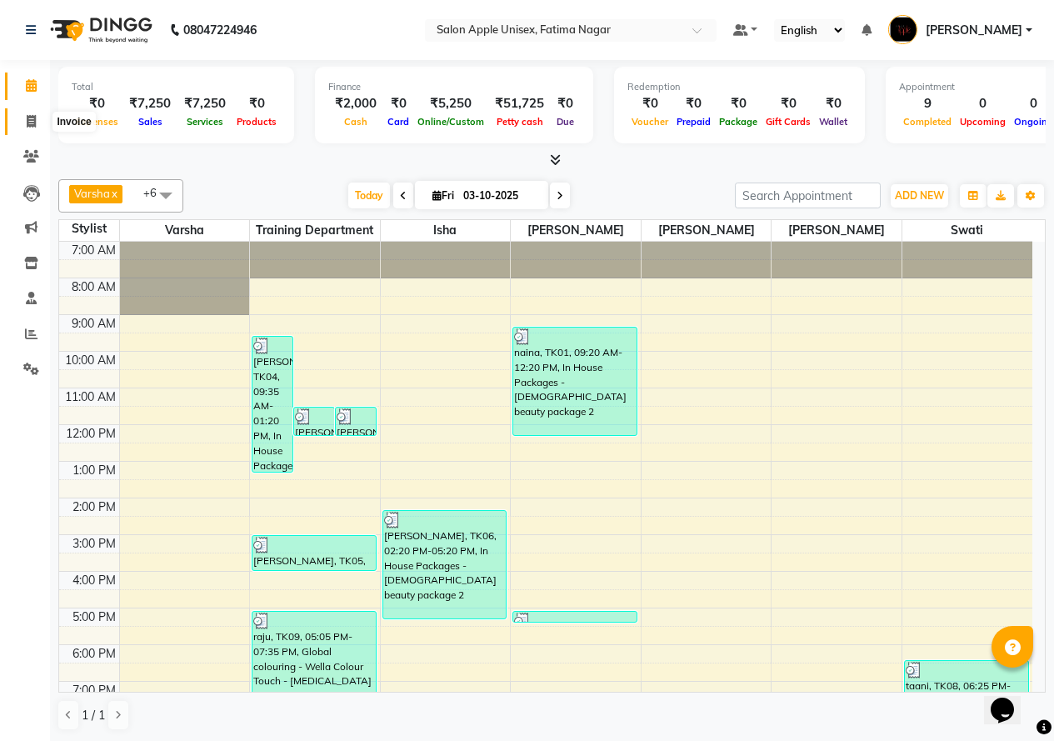
click at [23, 112] on span at bounding box center [31, 121] width 29 height 19
select select "service"
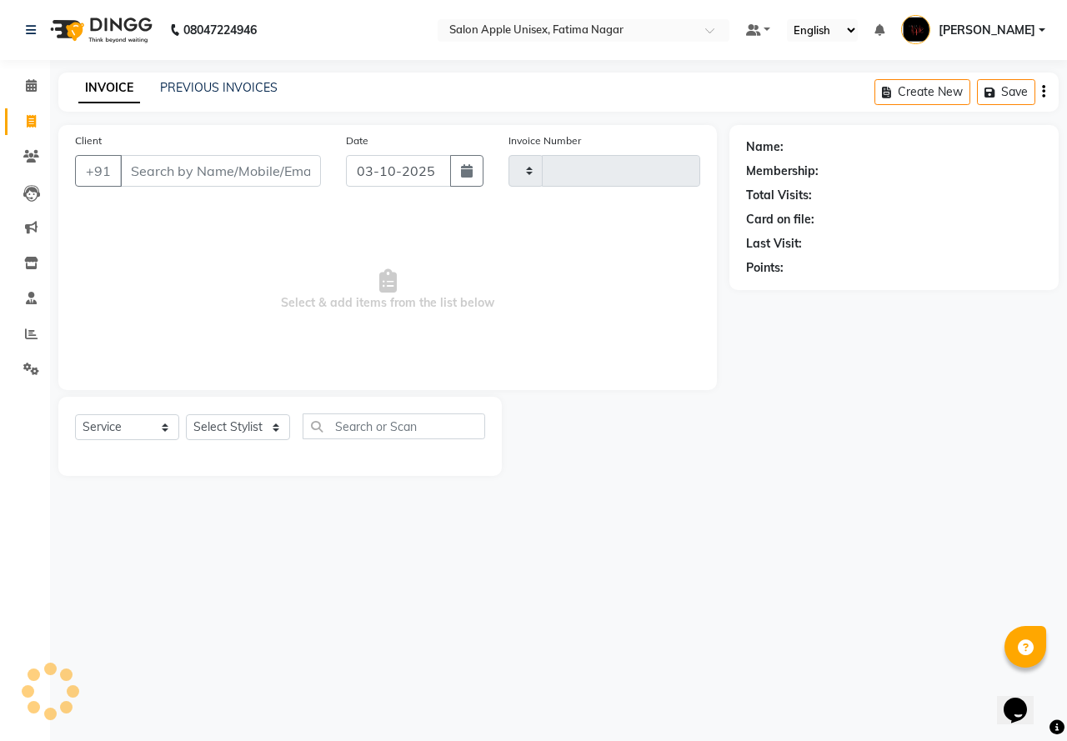
type input "1940"
select select "118"
click at [162, 172] on input "Client" at bounding box center [220, 171] width 201 height 32
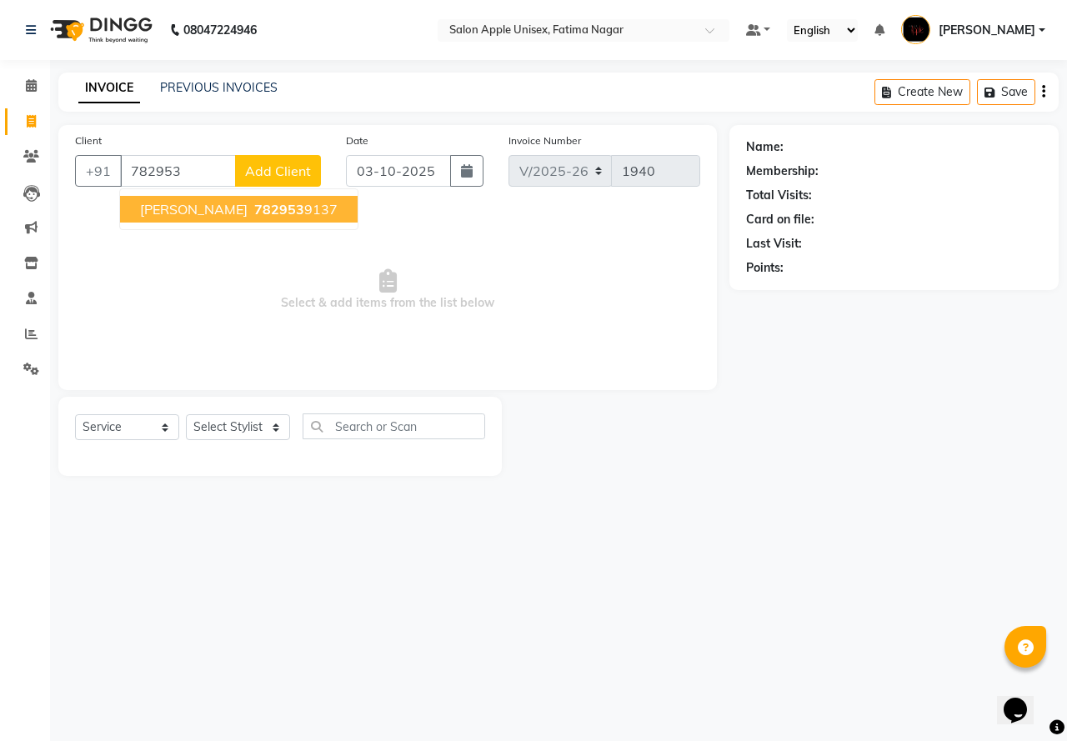
click at [254, 202] on span "782953" at bounding box center [279, 209] width 50 height 17
type input "7829539137"
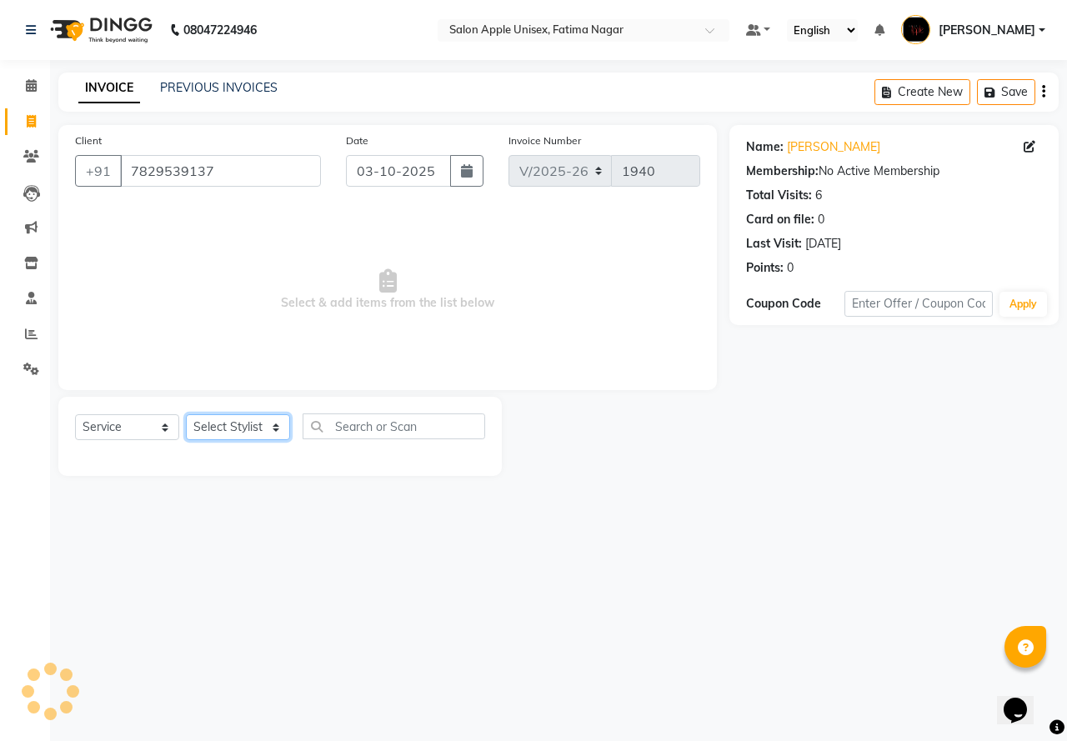
click at [210, 426] on select "Select Stylist [PERSON_NAME] [PERSON_NAME] [PERSON_NAME] [PERSON_NAME] Training…" at bounding box center [238, 427] width 104 height 26
select select "11051"
click at [186, 414] on select "Select Stylist [PERSON_NAME] [PERSON_NAME] [PERSON_NAME] [PERSON_NAME] Training…" at bounding box center [238, 427] width 104 height 26
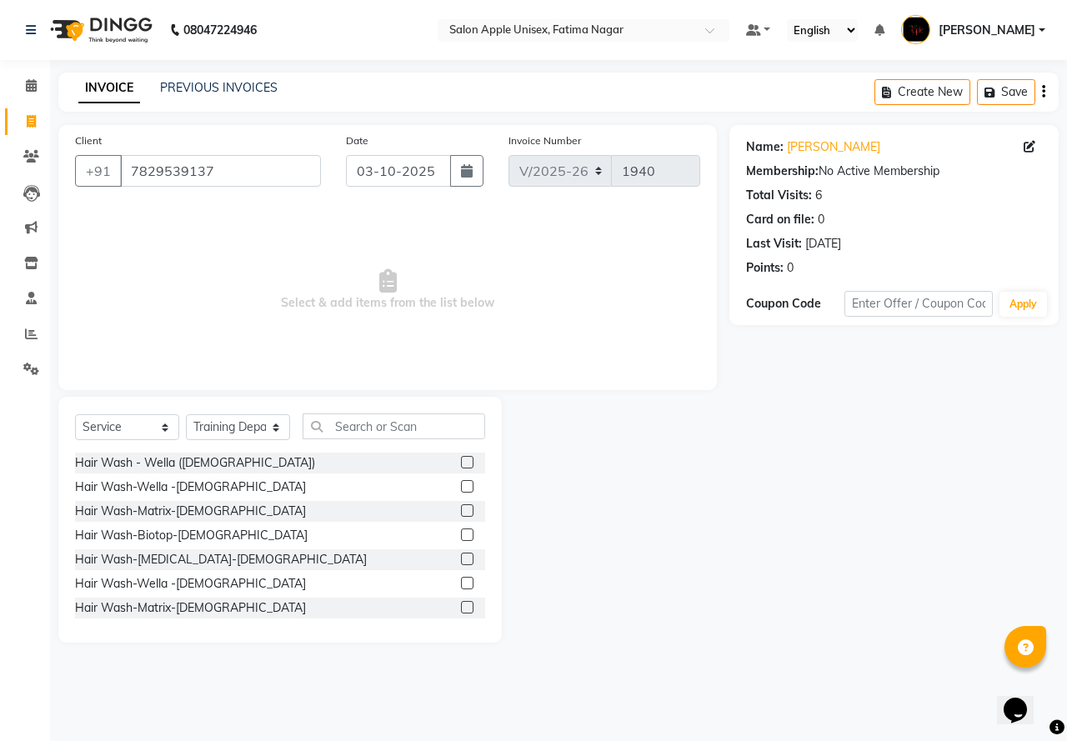
click at [461, 472] on div at bounding box center [466, 464] width 11 height 17
click at [461, 458] on label at bounding box center [467, 462] width 12 height 12
click at [461, 458] on input "checkbox" at bounding box center [466, 462] width 11 height 11
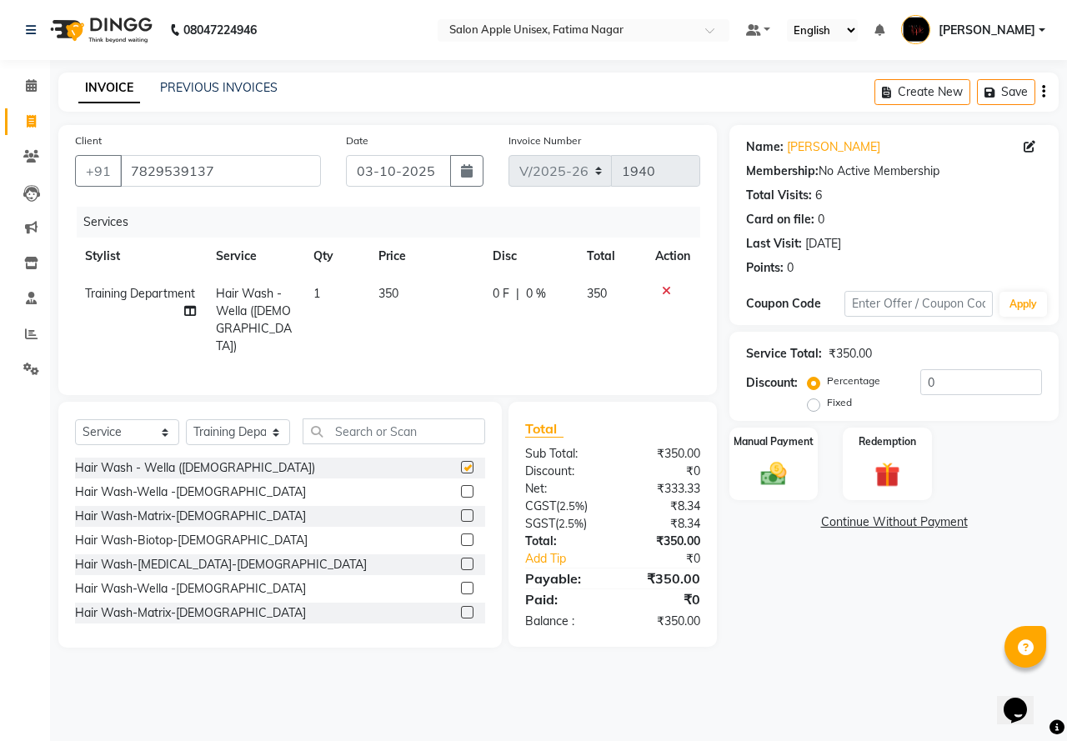
checkbox input "false"
click at [782, 482] on img at bounding box center [773, 473] width 43 height 31
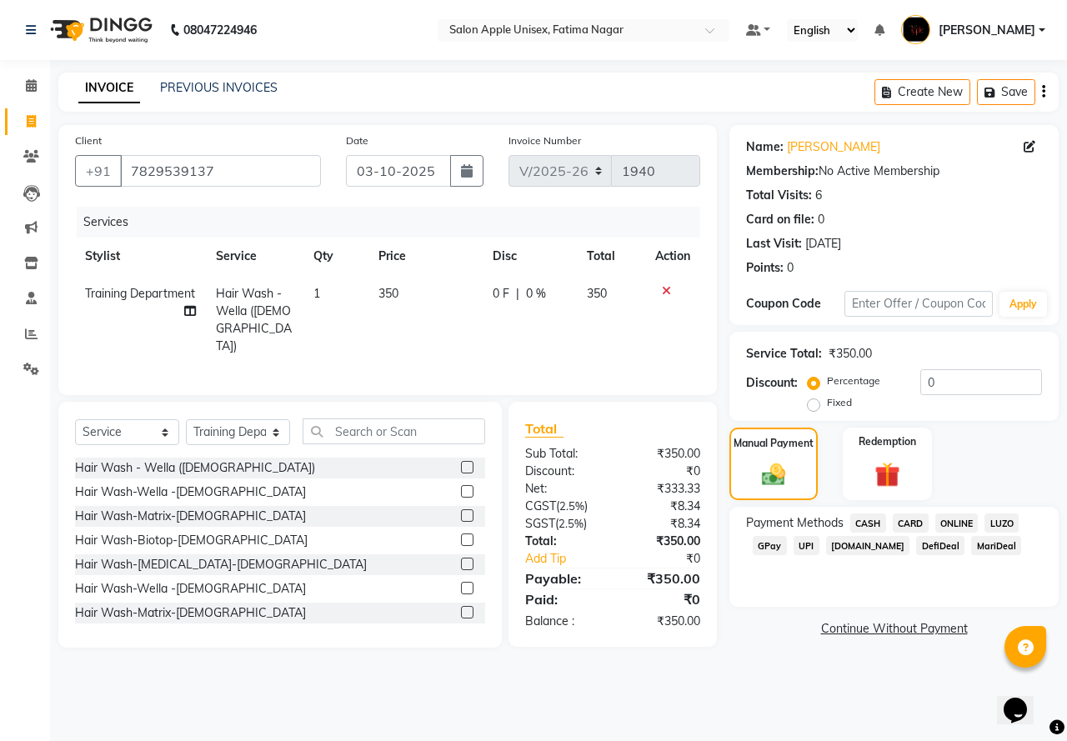
click at [956, 511] on div "Payment Methods CASH CARD ONLINE LUZO GPay UPI Deal.mu DefiDeal MariDeal" at bounding box center [893, 557] width 329 height 100
click at [956, 512] on div "Payment Methods CASH CARD ONLINE LUZO GPay UPI Deal.mu DefiDeal MariDeal" at bounding box center [893, 557] width 329 height 100
click at [952, 526] on span "ONLINE" at bounding box center [956, 522] width 43 height 19
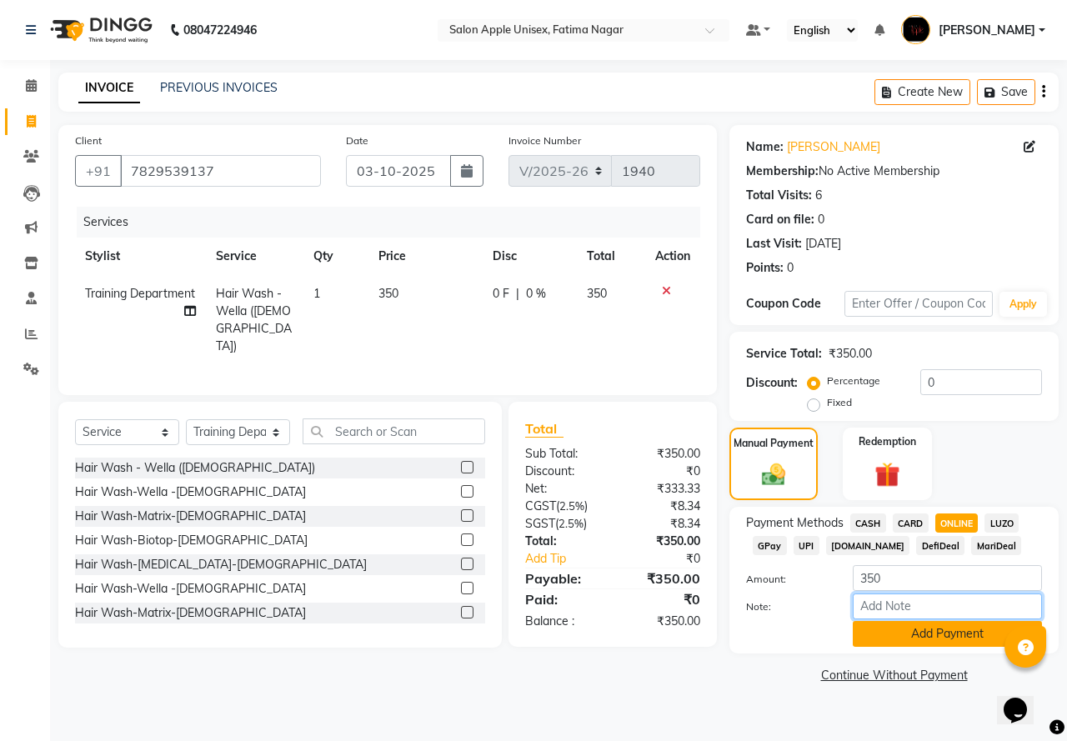
drag, startPoint x: 911, startPoint y: 618, endPoint x: 906, endPoint y: 627, distance: 10.4
click at [907, 624] on div "Amount: 350 Note: Add Payment" at bounding box center [894, 606] width 296 height 82
click at [896, 639] on button "Add Payment" at bounding box center [946, 634] width 189 height 26
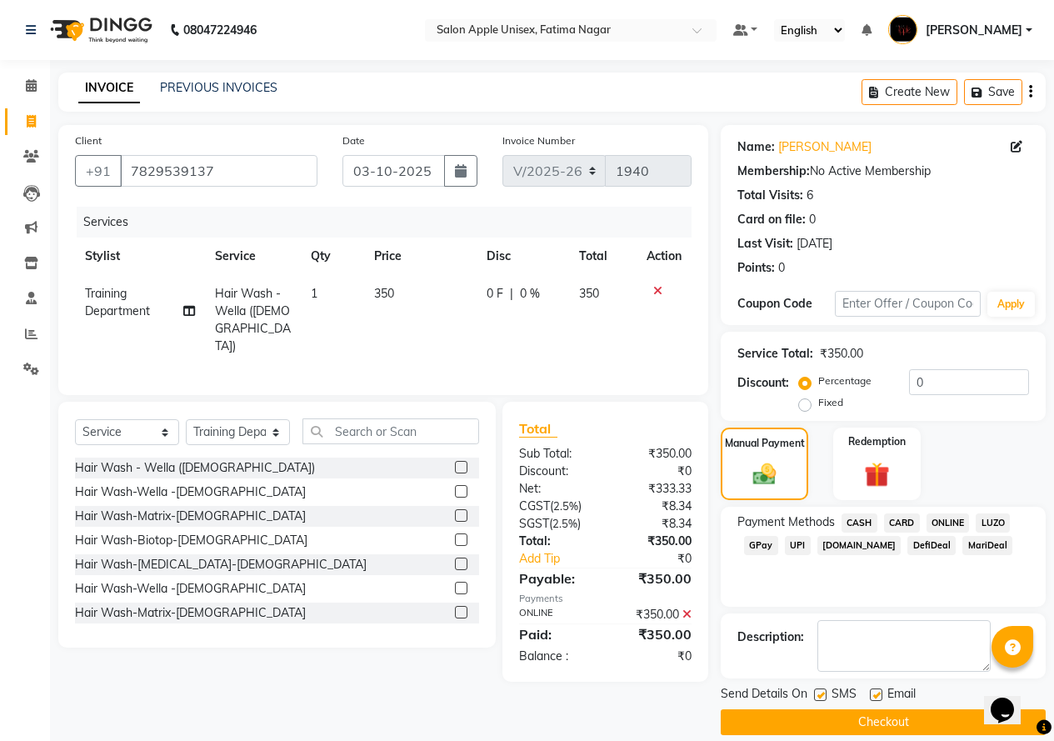
click at [816, 713] on button "Checkout" at bounding box center [883, 722] width 325 height 26
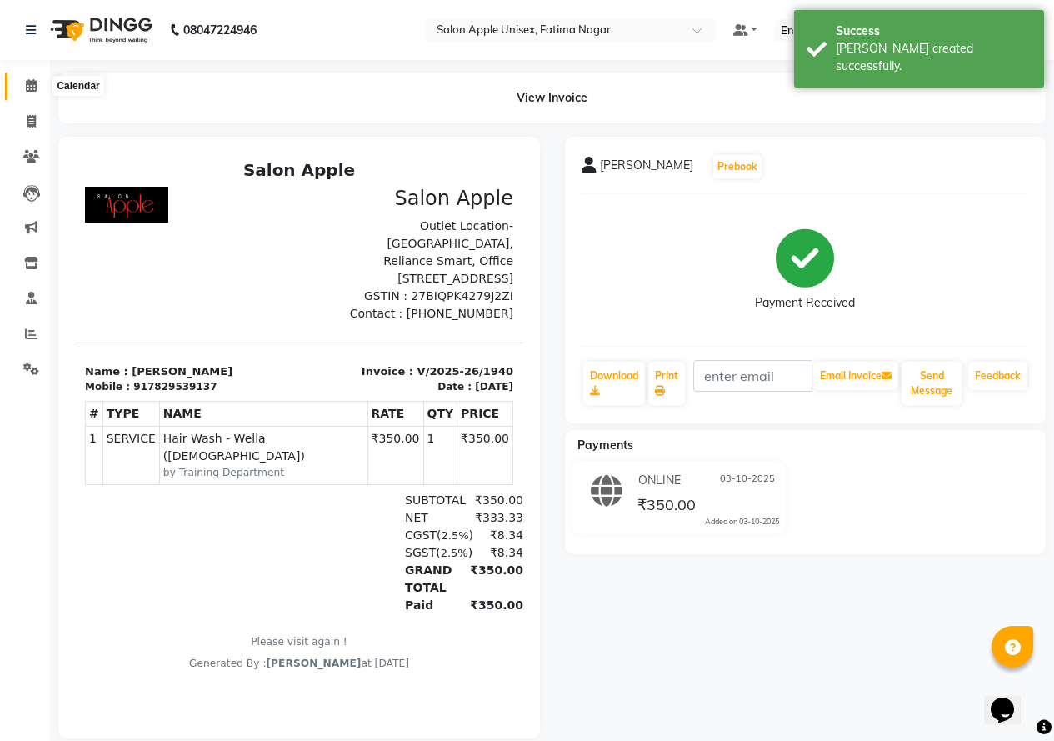
click at [33, 87] on icon at bounding box center [31, 85] width 11 height 12
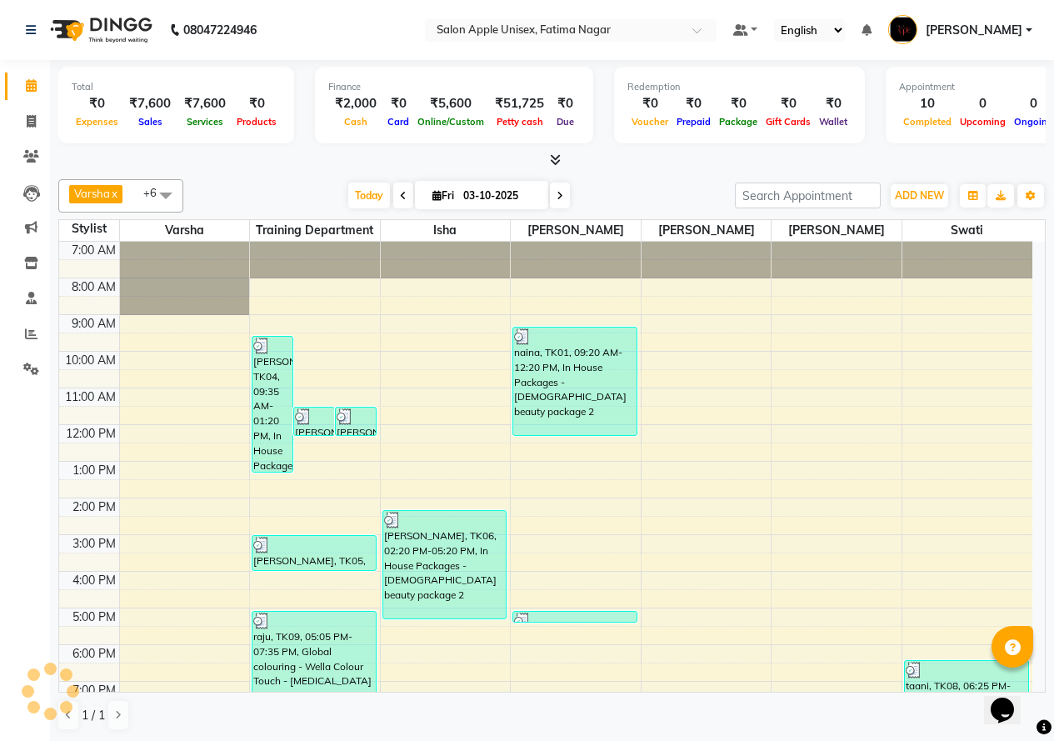
scroll to position [1, 0]
